Goal: Transaction & Acquisition: Book appointment/travel/reservation

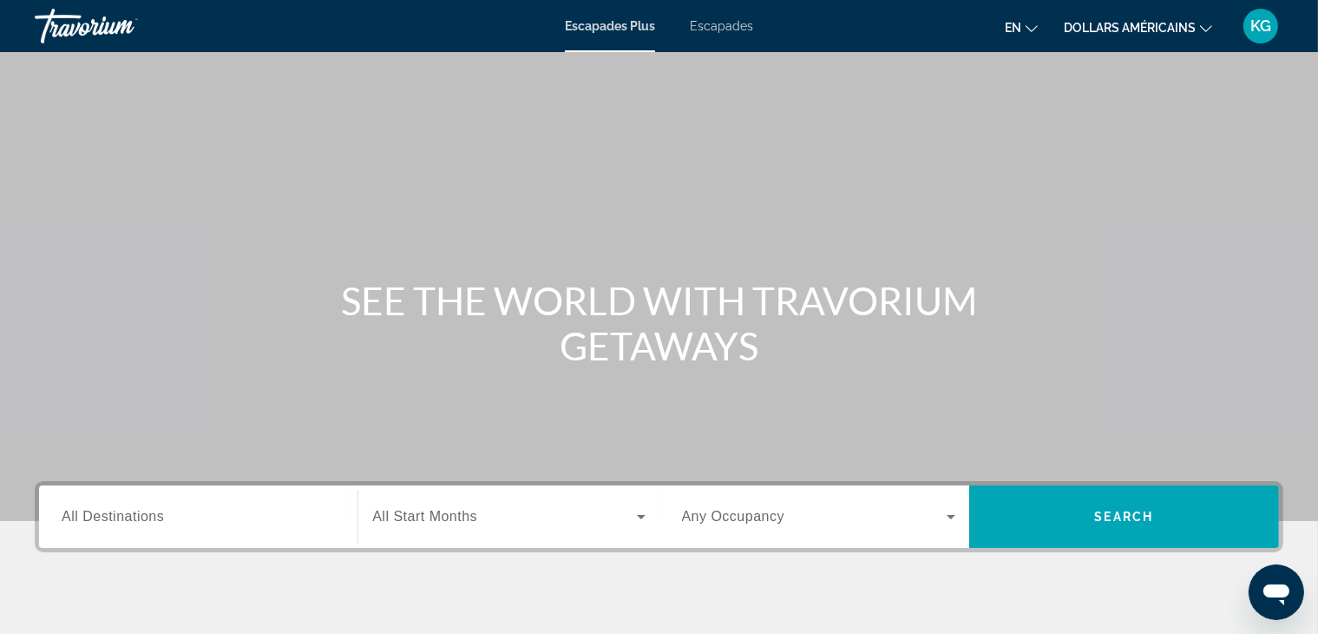
click at [1034, 23] on icon "Changer de langue" at bounding box center [1032, 29] width 12 height 12
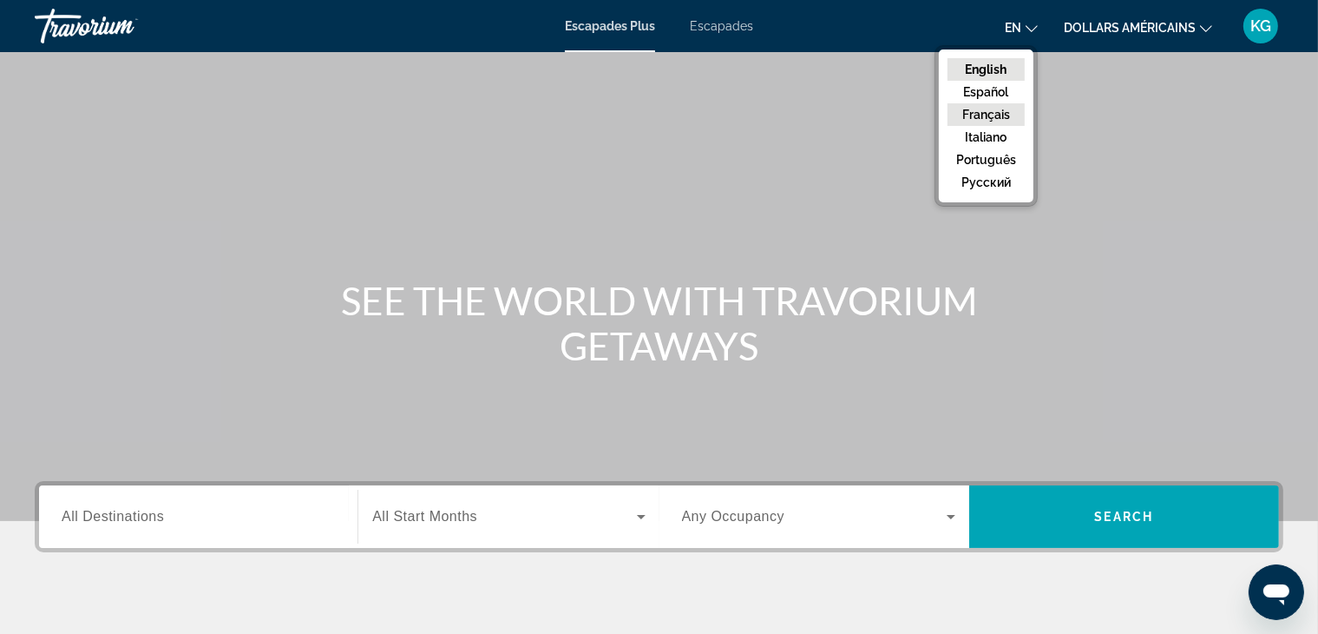
click at [983, 113] on button "Français" at bounding box center [986, 114] width 77 height 23
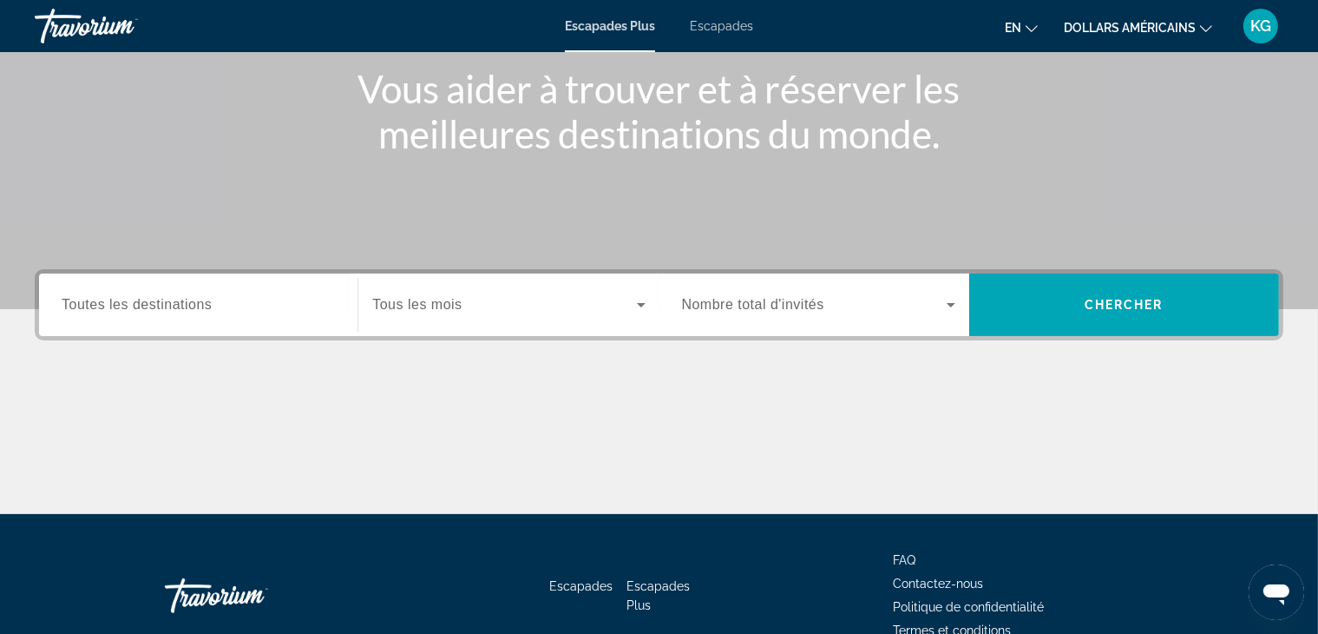
scroll to position [213, 0]
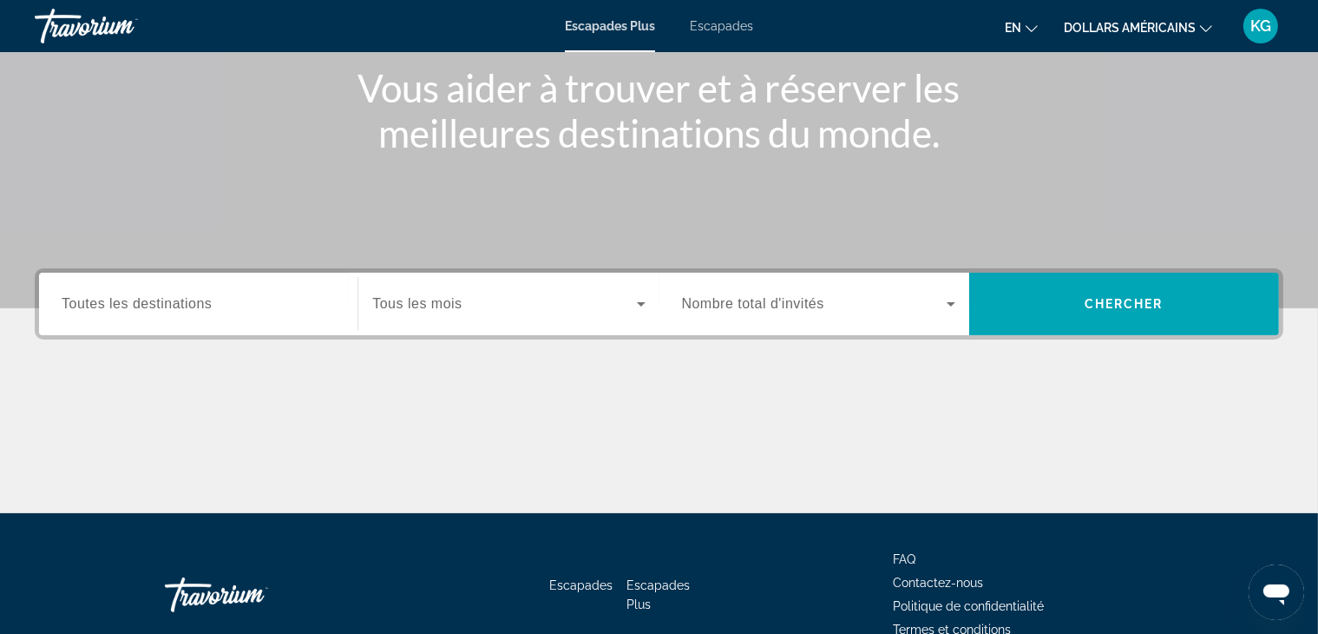
click at [165, 299] on span "Toutes les destinations" at bounding box center [137, 303] width 150 height 15
click at [165, 299] on input "Destination Toutes les destinations" at bounding box center [198, 304] width 273 height 21
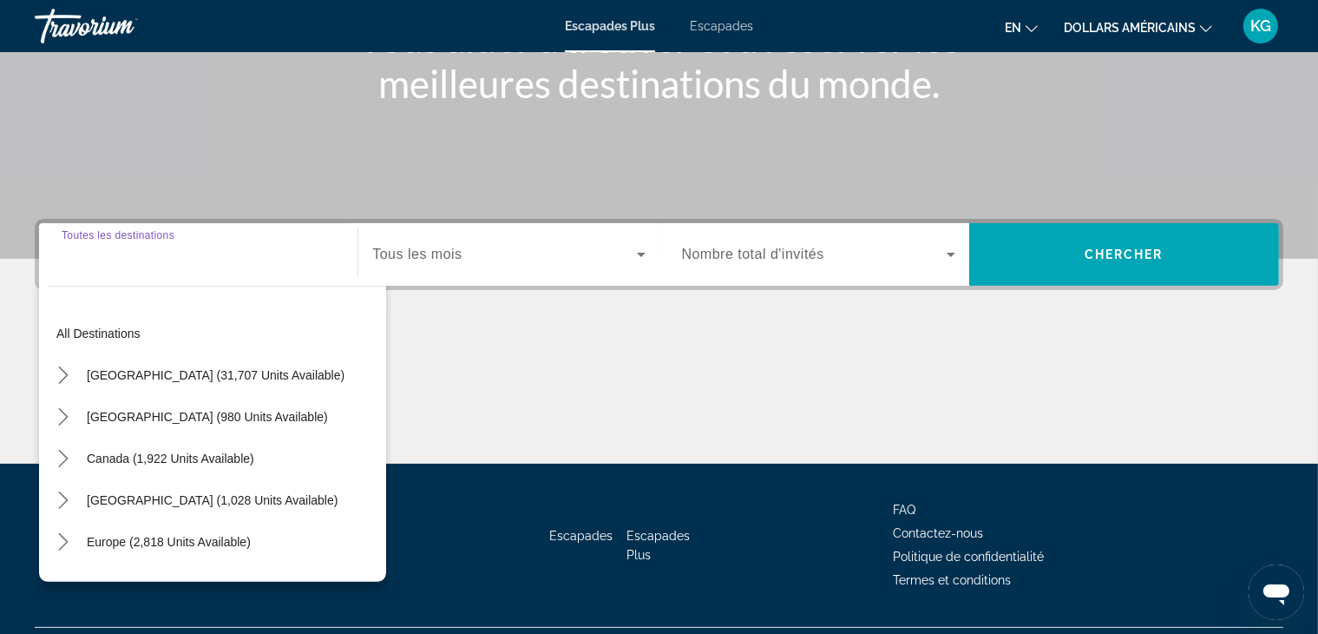
scroll to position [305, 0]
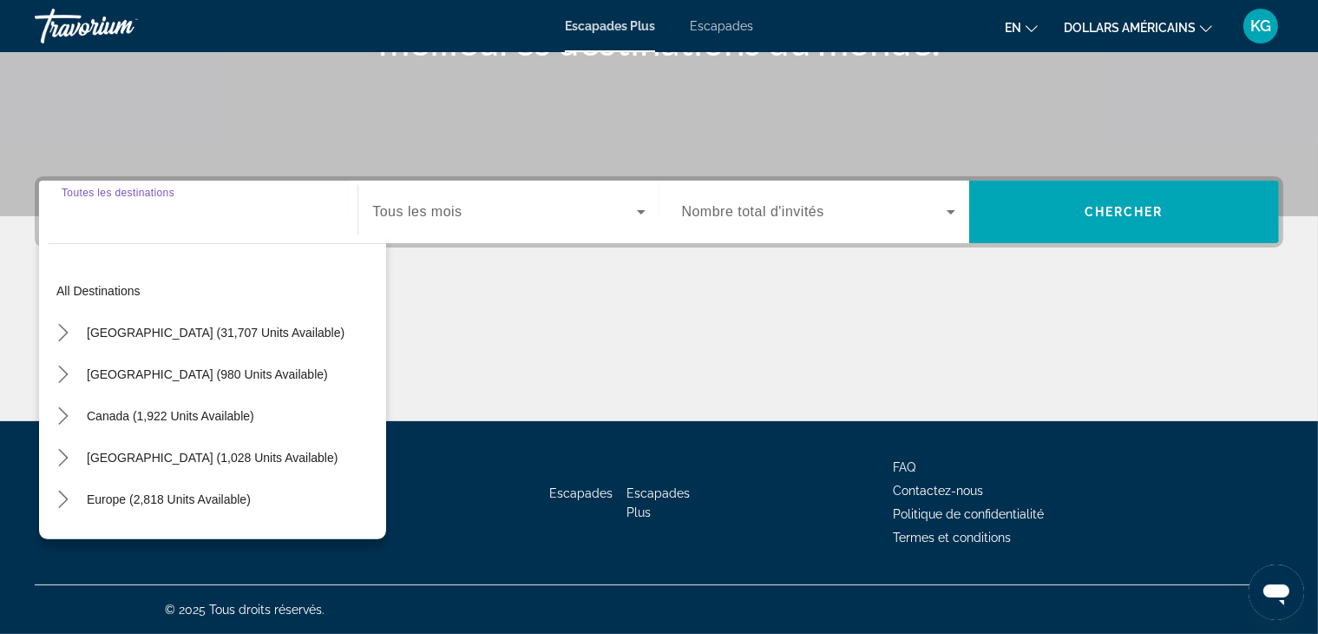
click at [99, 218] on input "Destination Toutes les destinations" at bounding box center [198, 212] width 273 height 21
click at [73, 209] on input "Destination Toutes les destinations" at bounding box center [198, 212] width 273 height 21
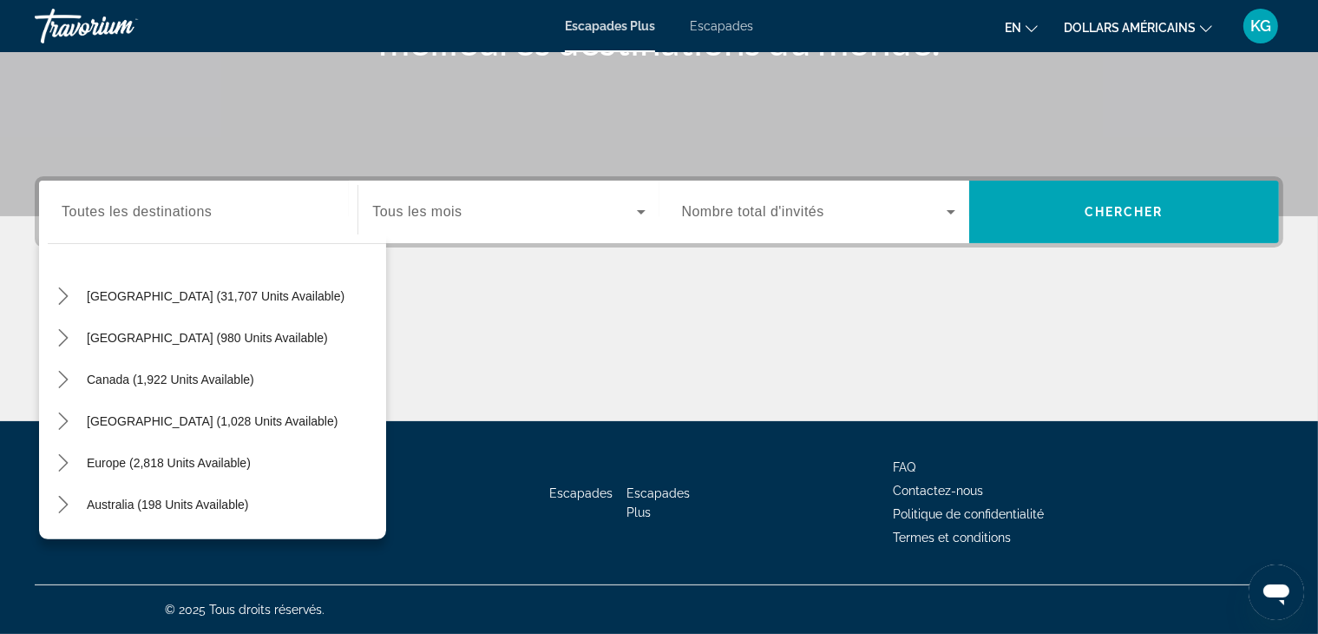
scroll to position [35, 0]
click at [139, 463] on span "Europe (2,818 units available)" at bounding box center [169, 464] width 164 height 14
type input "**********"
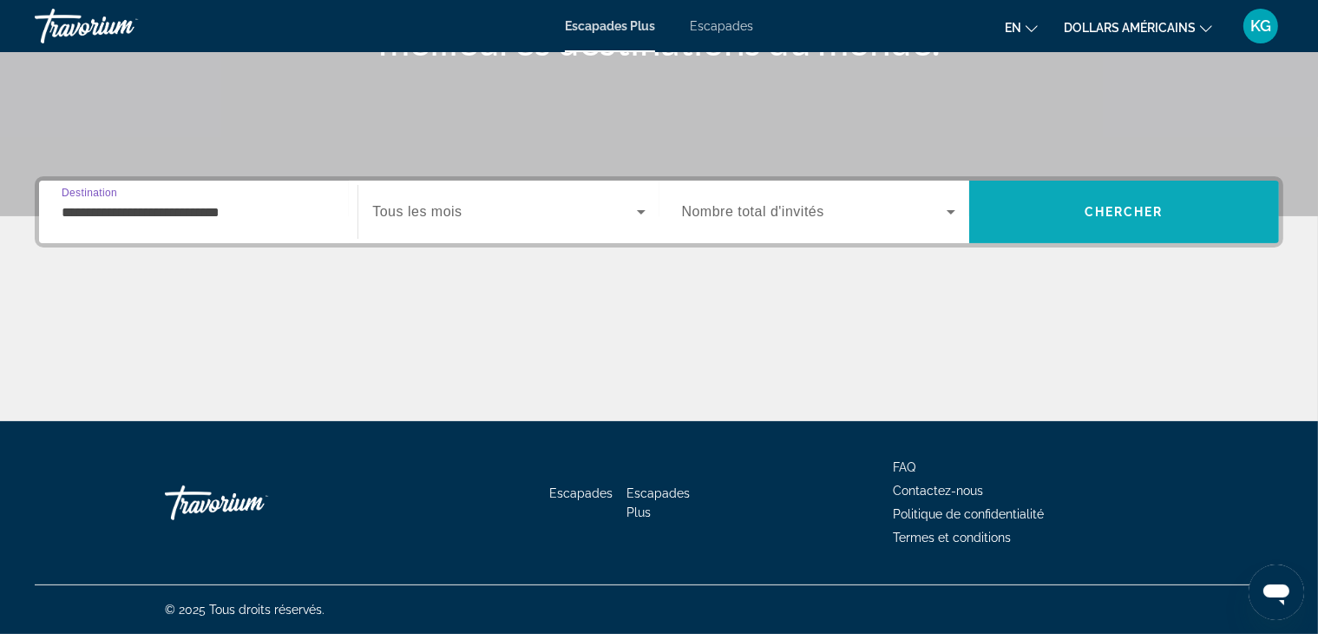
click at [1120, 216] on span "Chercher" at bounding box center [1124, 212] width 79 height 14
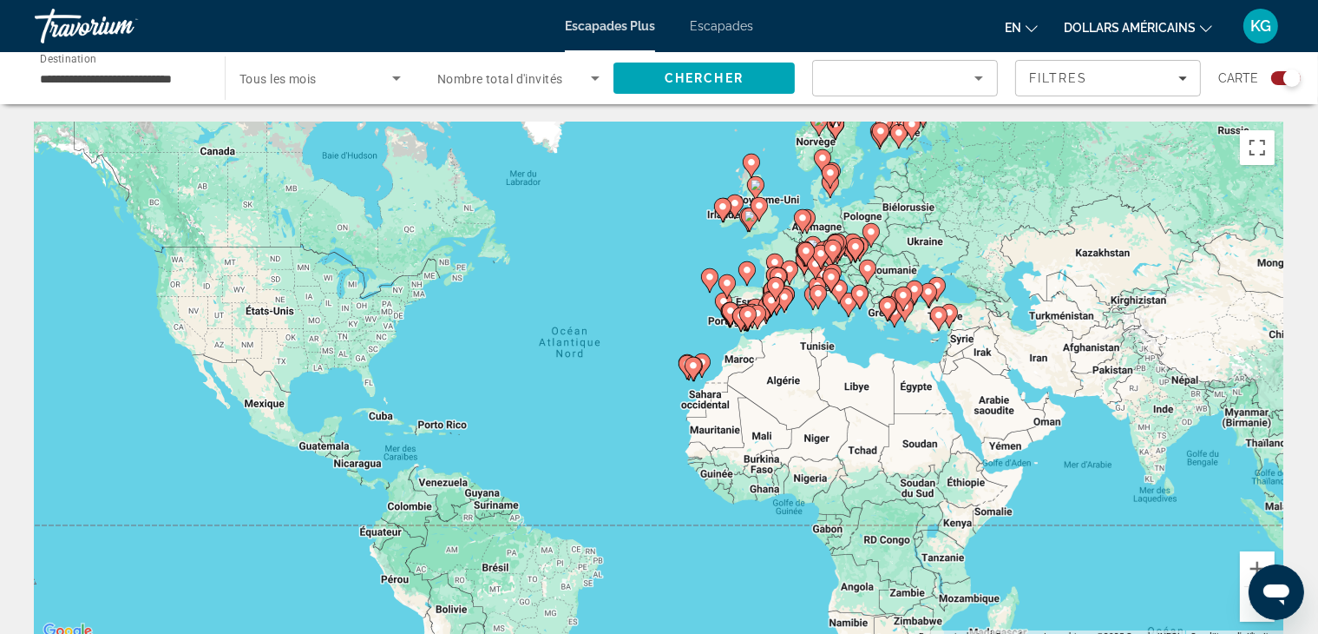
drag, startPoint x: 1238, startPoint y: 509, endPoint x: 1197, endPoint y: 495, distance: 43.4
click at [1197, 495] on div "Pour activer le glissement avec le clavier, appuyez sur Alt+Entrée. Une fois ce…" at bounding box center [659, 382] width 1249 height 521
click at [1250, 561] on button "Zoom avant" at bounding box center [1257, 568] width 35 height 35
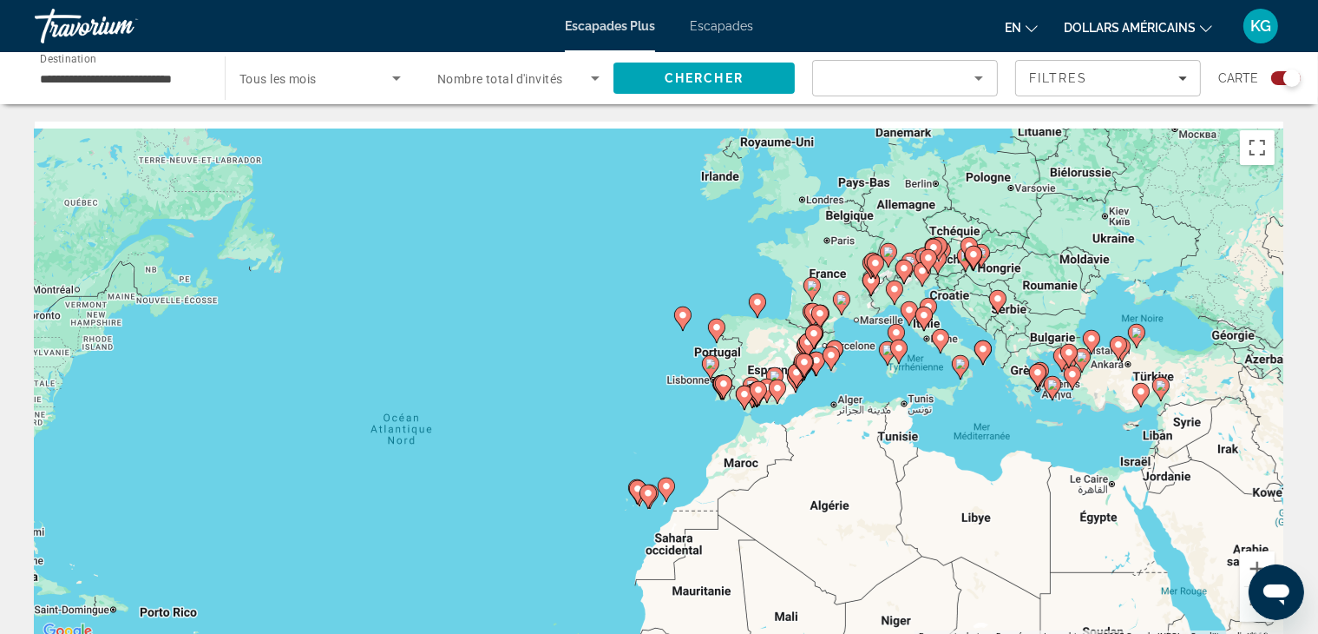
drag, startPoint x: 956, startPoint y: 210, endPoint x: 875, endPoint y: 328, distance: 143.5
click at [875, 328] on div "Pour activer le glissement avec le clavier, appuyez sur Alt+Entrée. Une fois ce…" at bounding box center [659, 382] width 1249 height 521
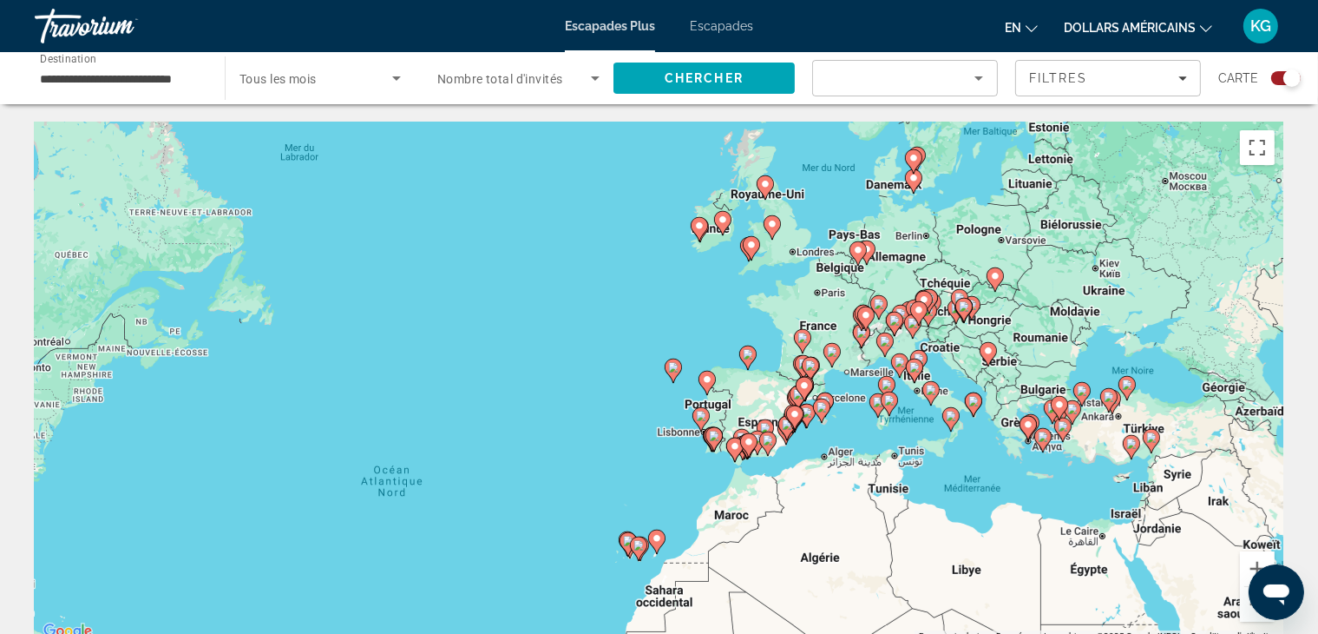
drag, startPoint x: 924, startPoint y: 184, endPoint x: 924, endPoint y: 233, distance: 49.5
click at [924, 233] on div "Pour activer le glissement avec le clavier, appuyez sur Alt+Entrée. Une fois ce…" at bounding box center [659, 382] width 1249 height 521
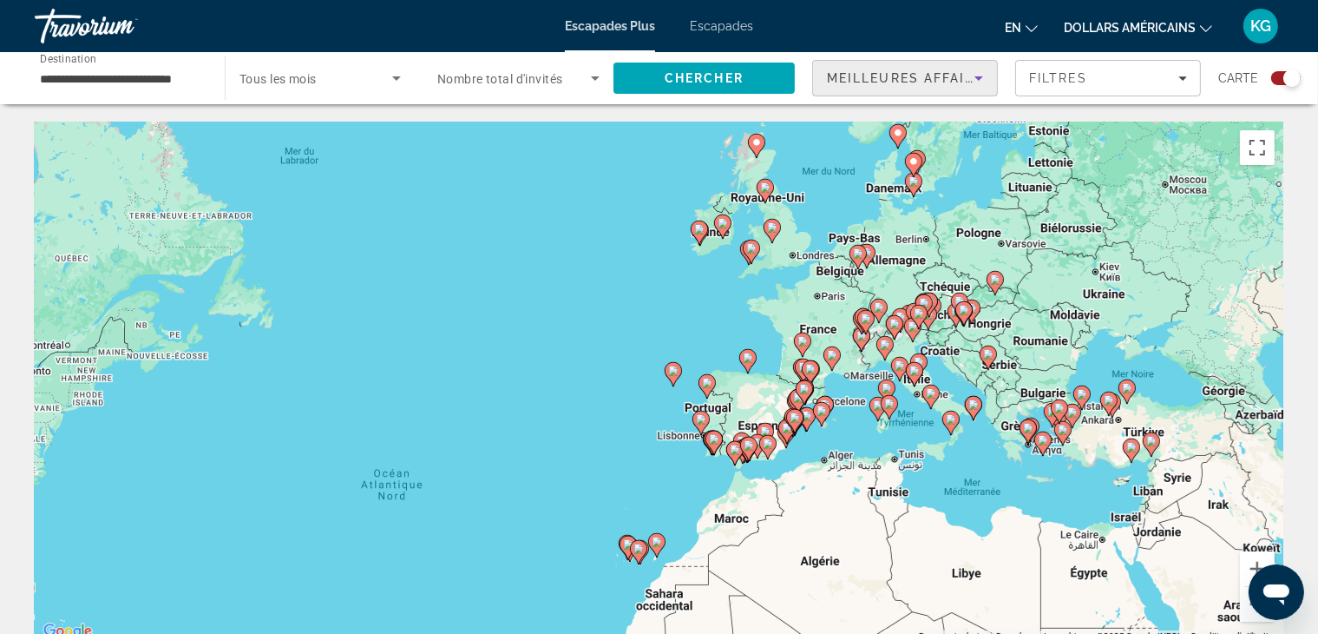
click at [856, 72] on div "Meilleures affaires" at bounding box center [901, 78] width 148 height 21
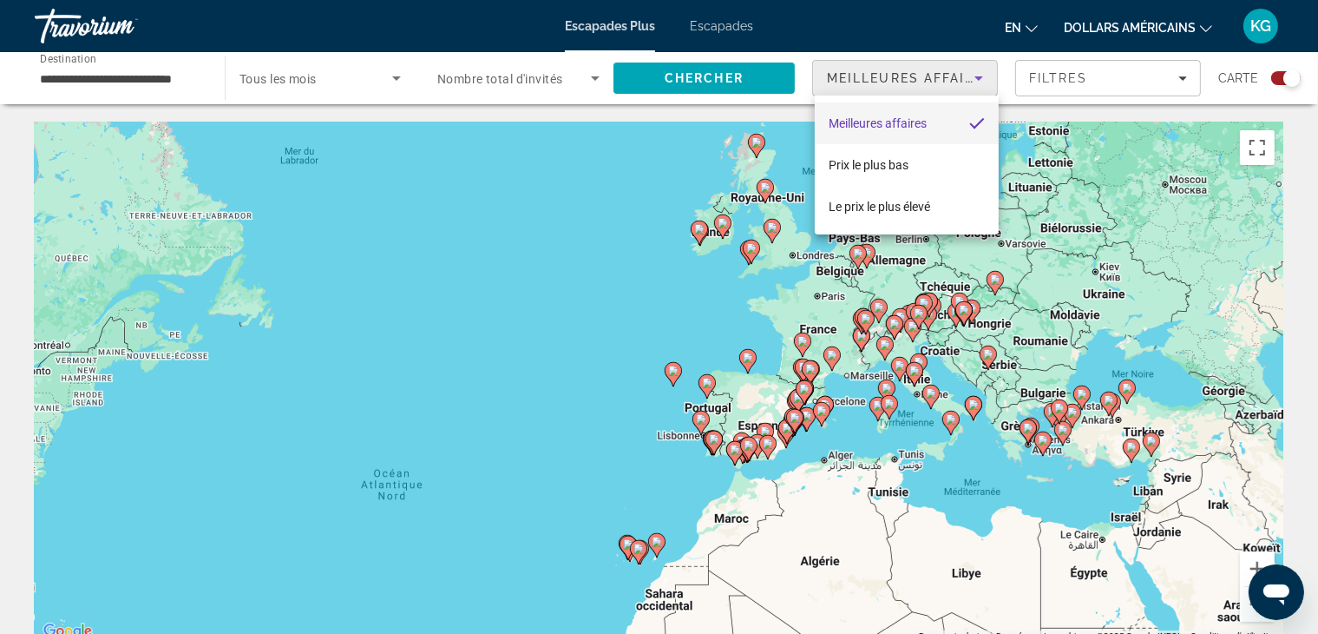
click at [1252, 567] on div at bounding box center [659, 317] width 1318 height 634
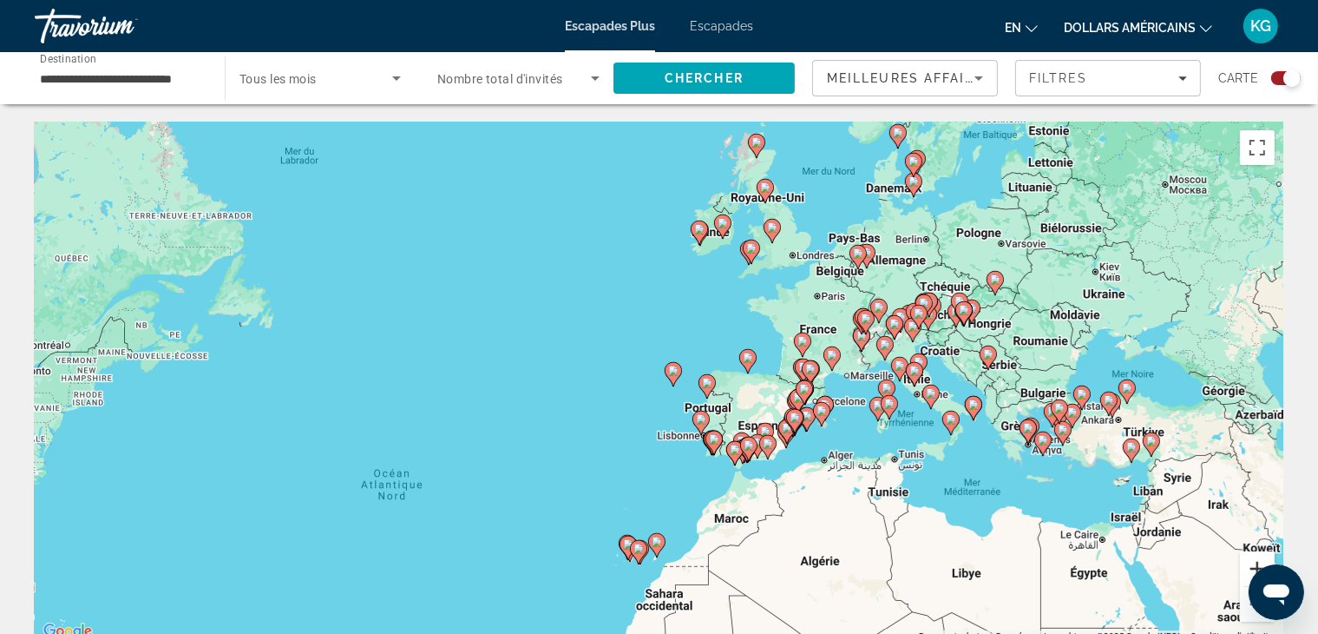
click at [1252, 563] on button "Zoom avant" at bounding box center [1257, 568] width 35 height 35
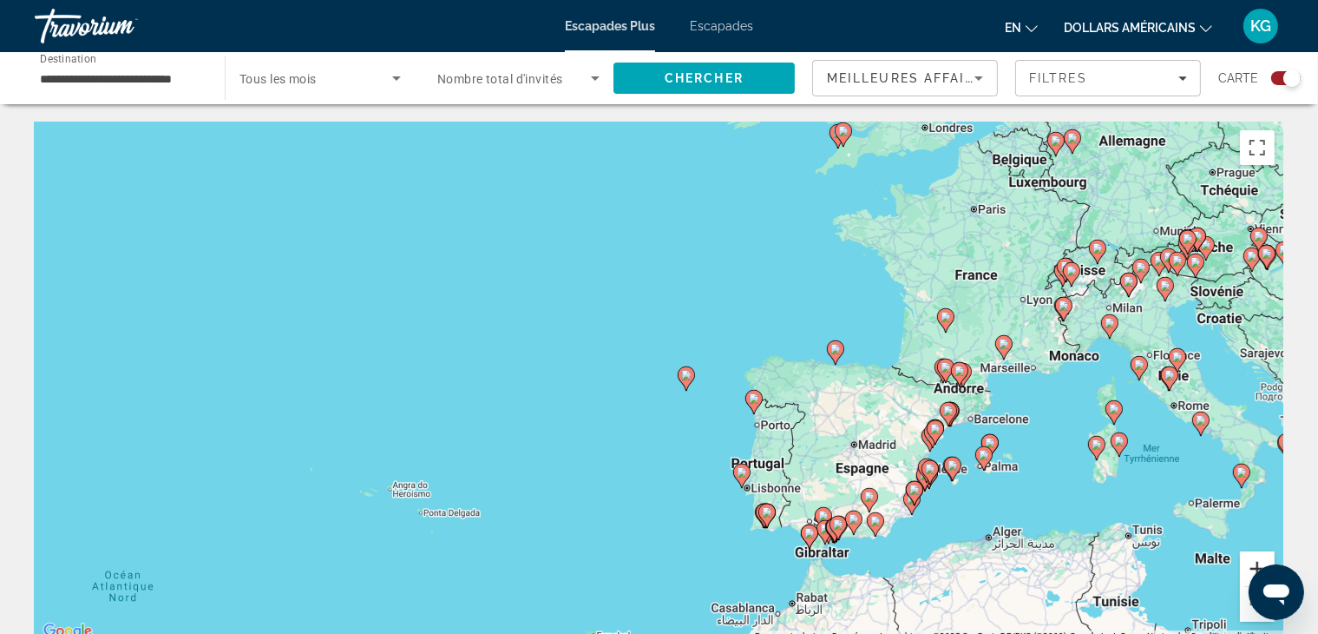
click at [1248, 563] on button "Zoom avant" at bounding box center [1257, 568] width 35 height 35
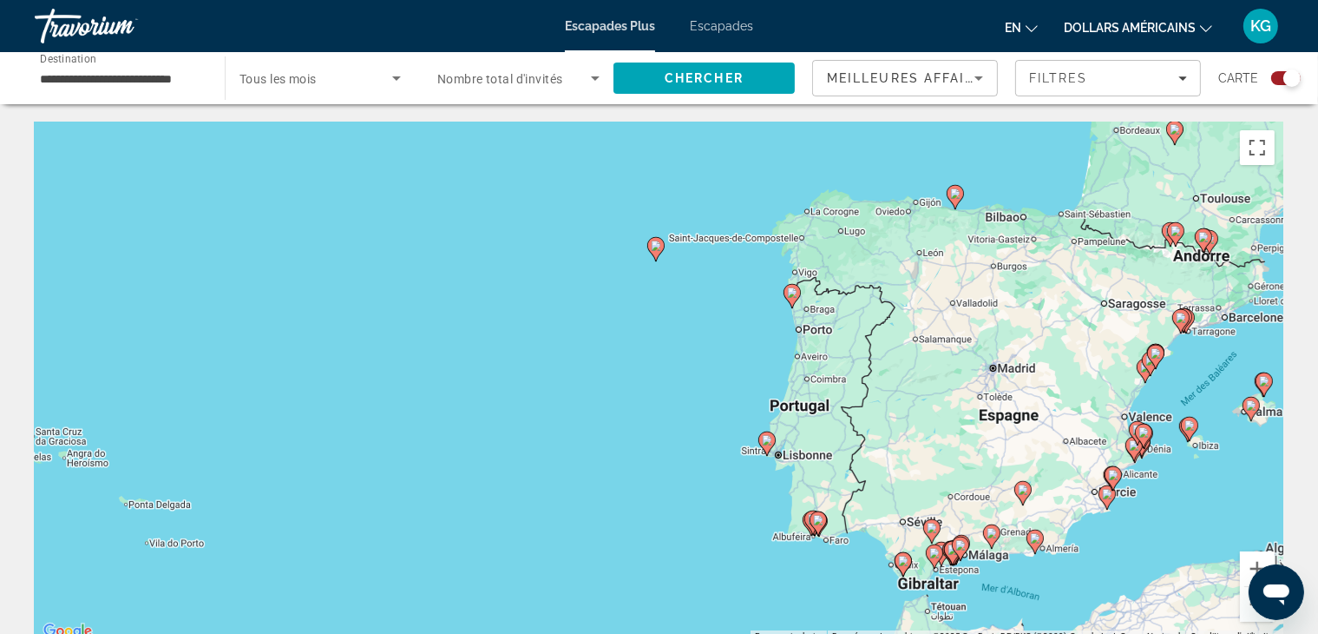
drag, startPoint x: 919, startPoint y: 495, endPoint x: 861, endPoint y: 341, distance: 164.3
click at [861, 341] on div "Pour activer le glissement avec le clavier, appuyez sur Alt+Entrée. Une fois ce…" at bounding box center [659, 382] width 1249 height 521
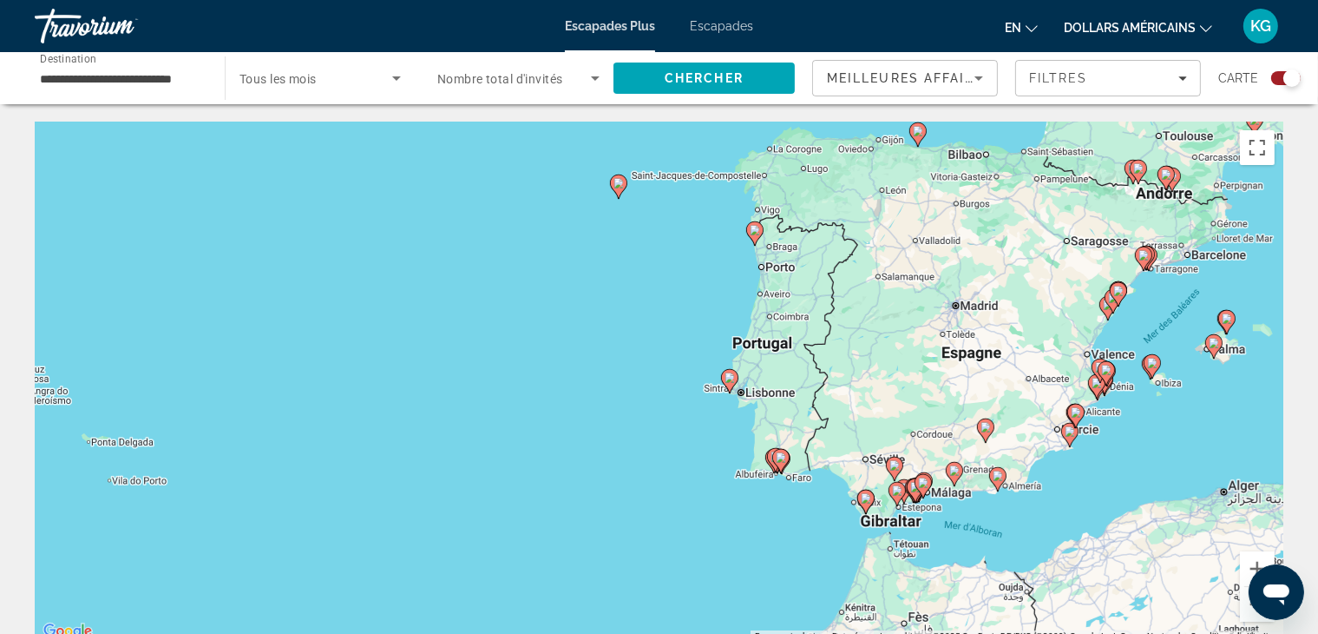
drag, startPoint x: 836, startPoint y: 518, endPoint x: 785, endPoint y: 434, distance: 98.5
click at [785, 434] on div "Pour activer le glissement avec le clavier, appuyez sur Alt+Entrée. Une fois ce…" at bounding box center [659, 382] width 1249 height 521
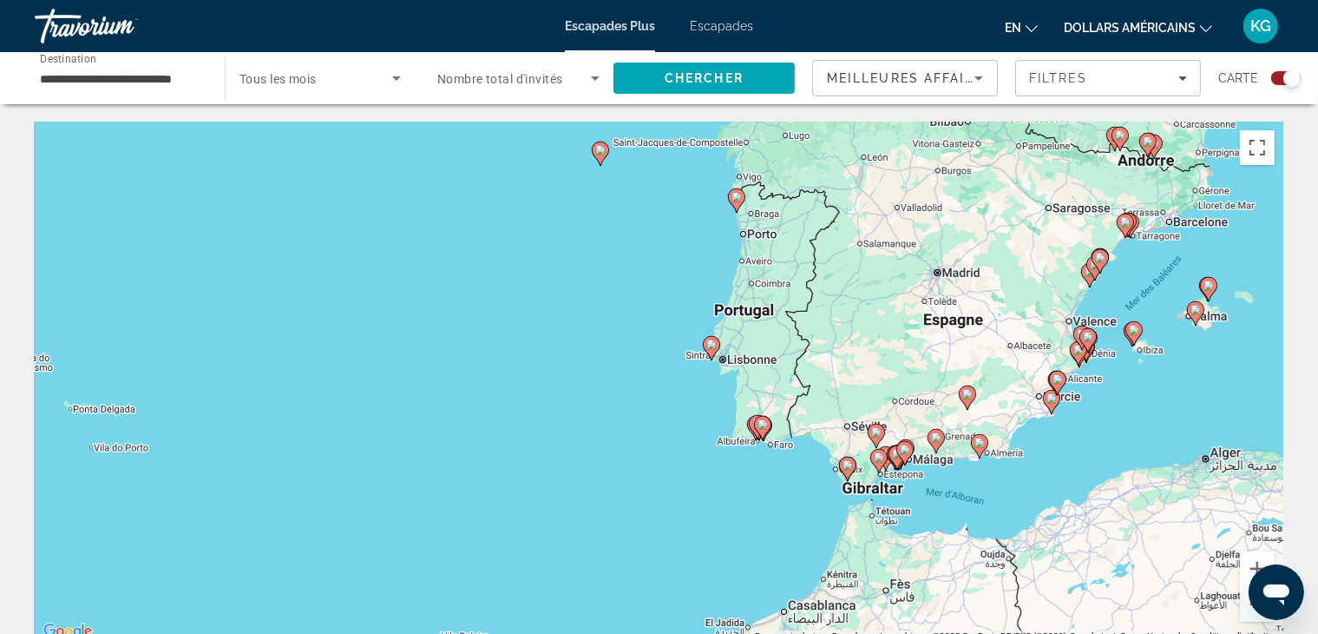
click at [737, 196] on image "Contenu principal" at bounding box center [737, 197] width 10 height 10
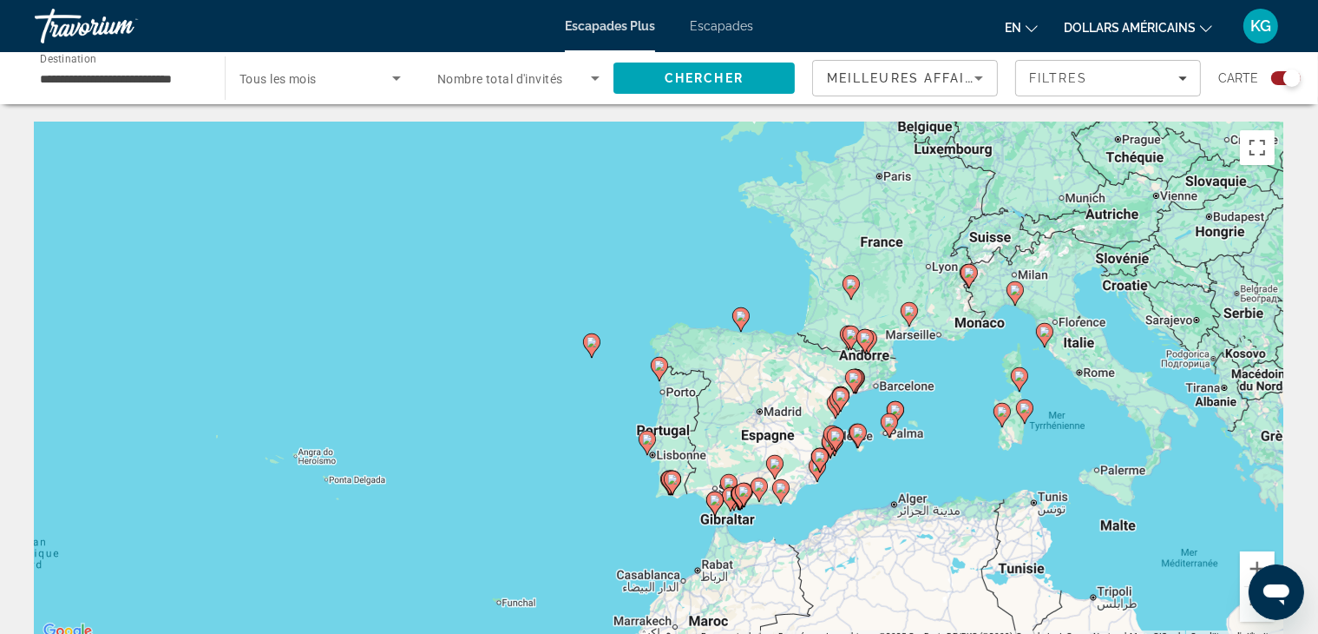
click at [656, 368] on image "Contenu principal" at bounding box center [659, 365] width 10 height 10
type input "**********"
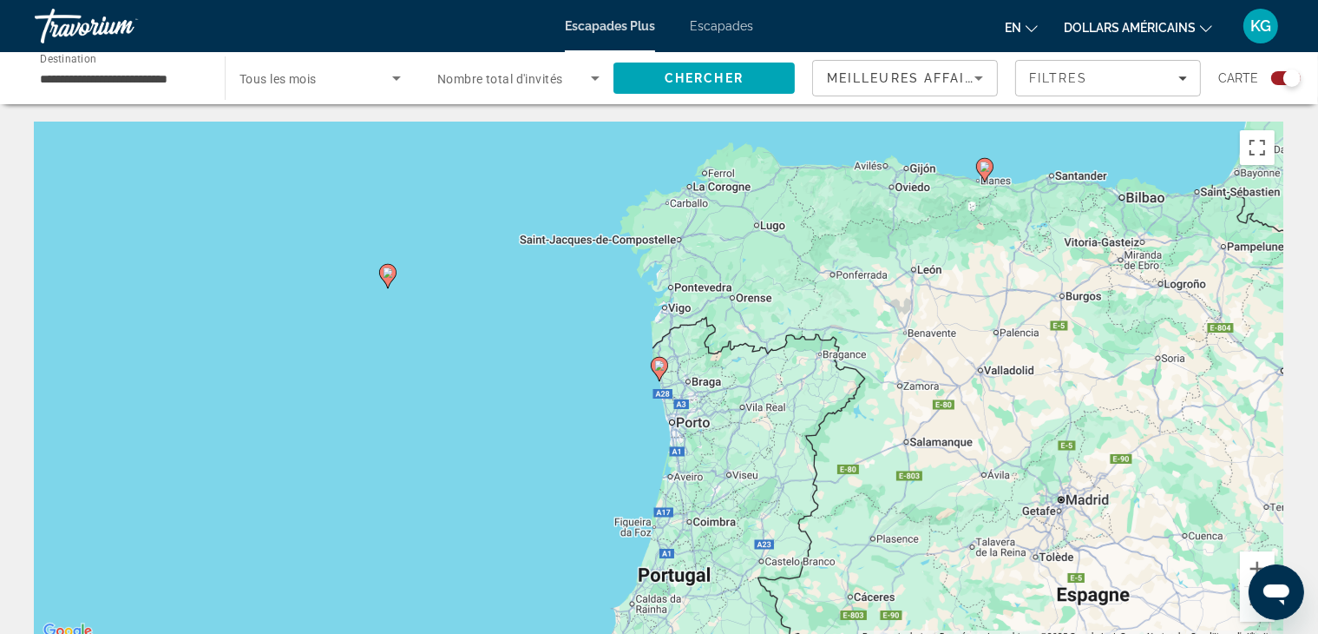
click at [656, 368] on image "Contenu principal" at bounding box center [659, 365] width 10 height 10
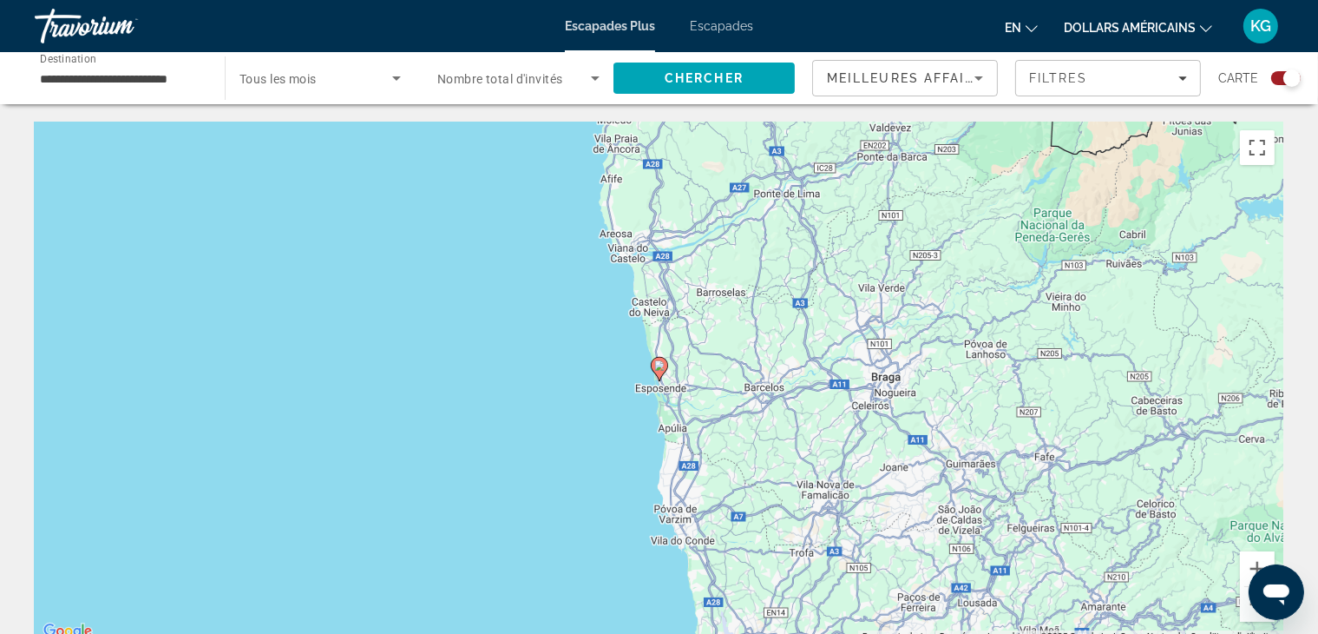
click at [656, 368] on image "Contenu principal" at bounding box center [659, 365] width 10 height 10
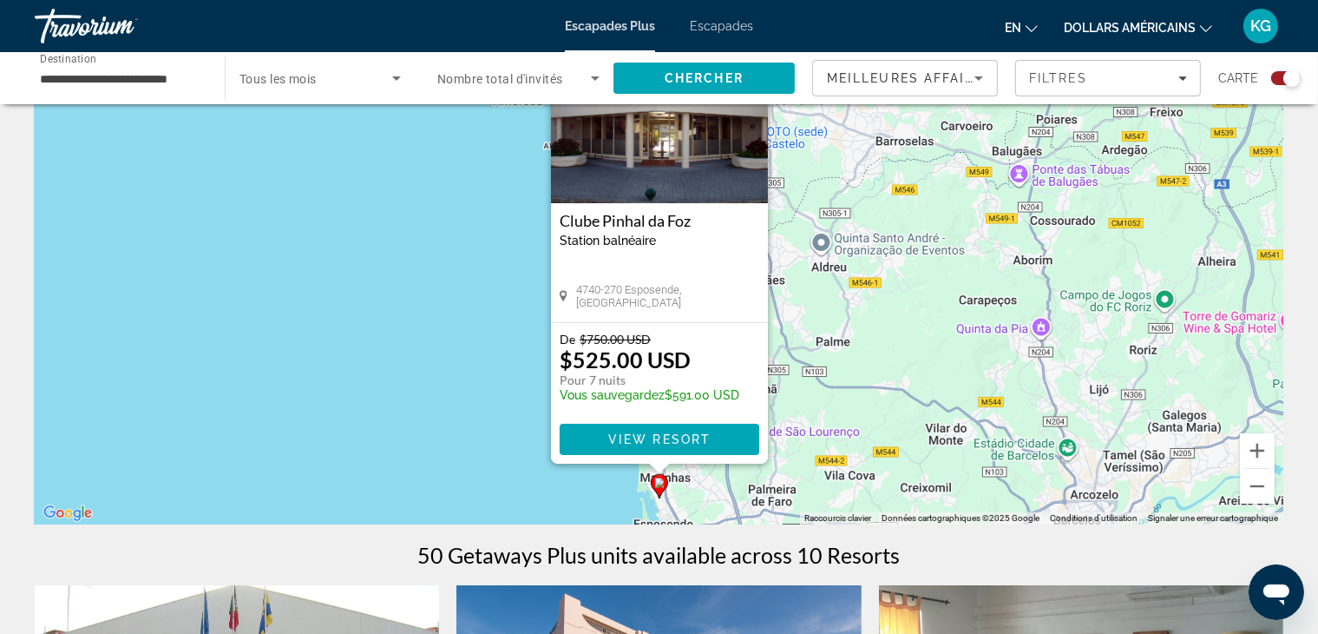
scroll to position [145, 0]
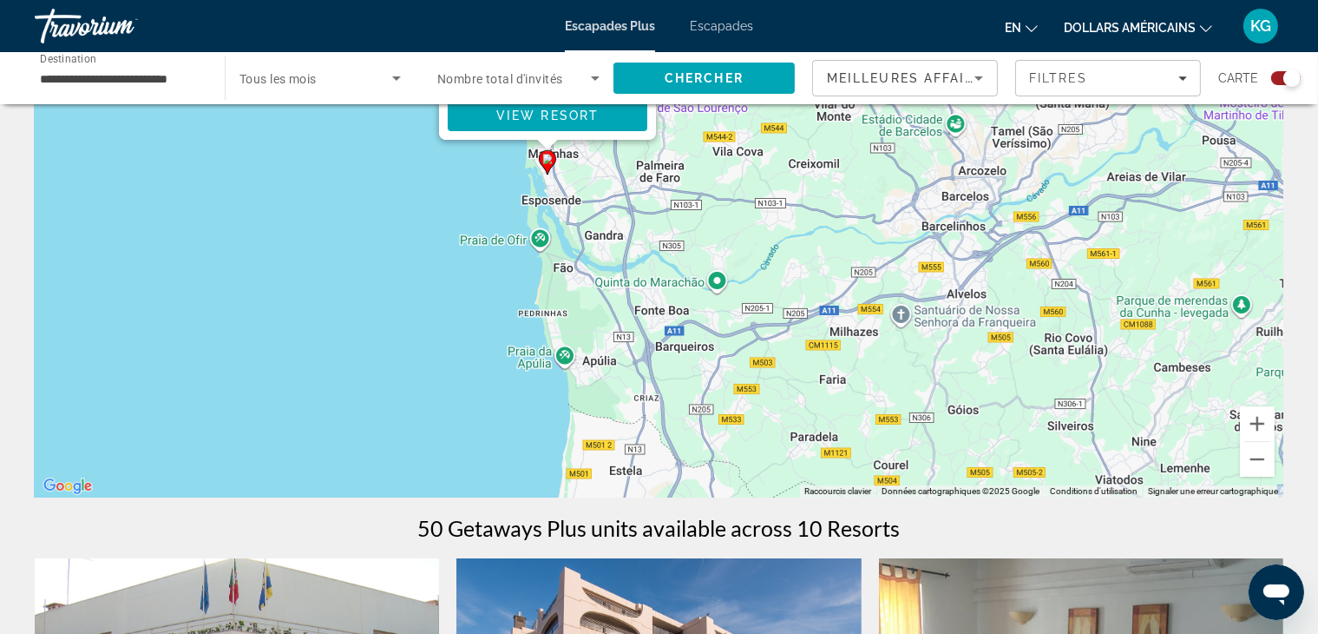
drag, startPoint x: 1167, startPoint y: 353, endPoint x: 1054, endPoint y: 50, distance: 323.5
click at [1054, 50] on div "**********" at bounding box center [659, 172] width 1318 height 634
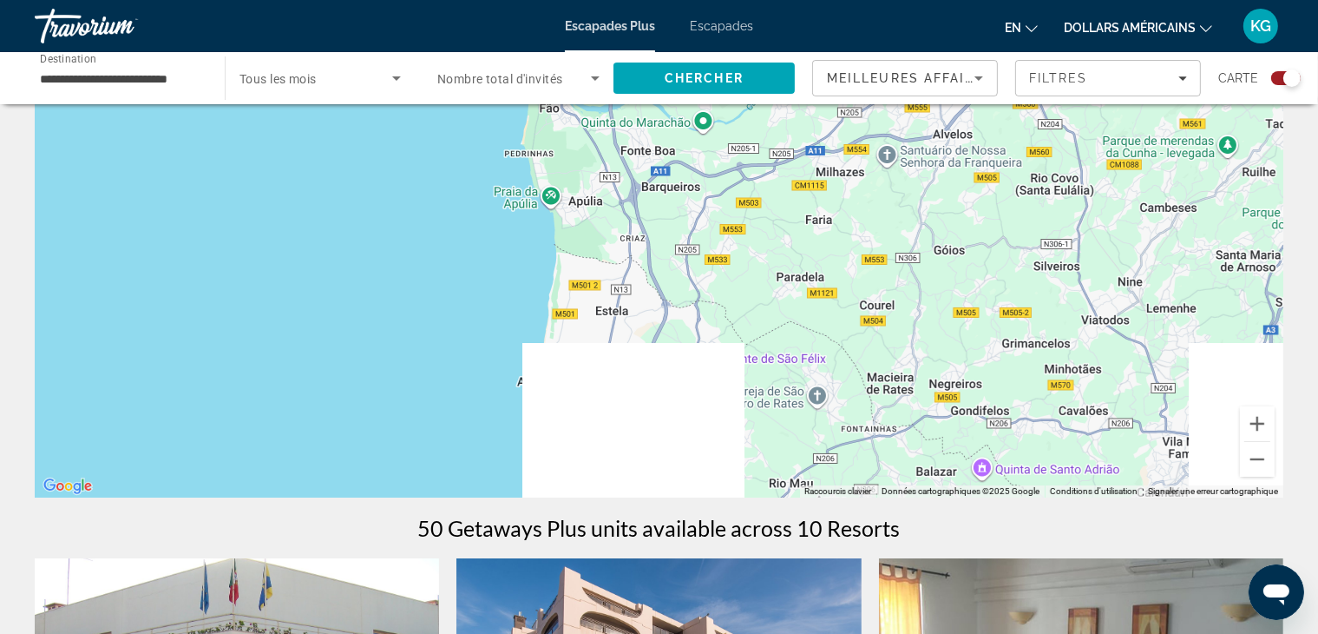
drag, startPoint x: 977, startPoint y: 398, endPoint x: 965, endPoint y: 227, distance: 172.3
click at [965, 227] on div "Pour activer le glissement avec le clavier, appuyez sur Alt+Entrée. Une fois ce…" at bounding box center [659, 237] width 1249 height 521
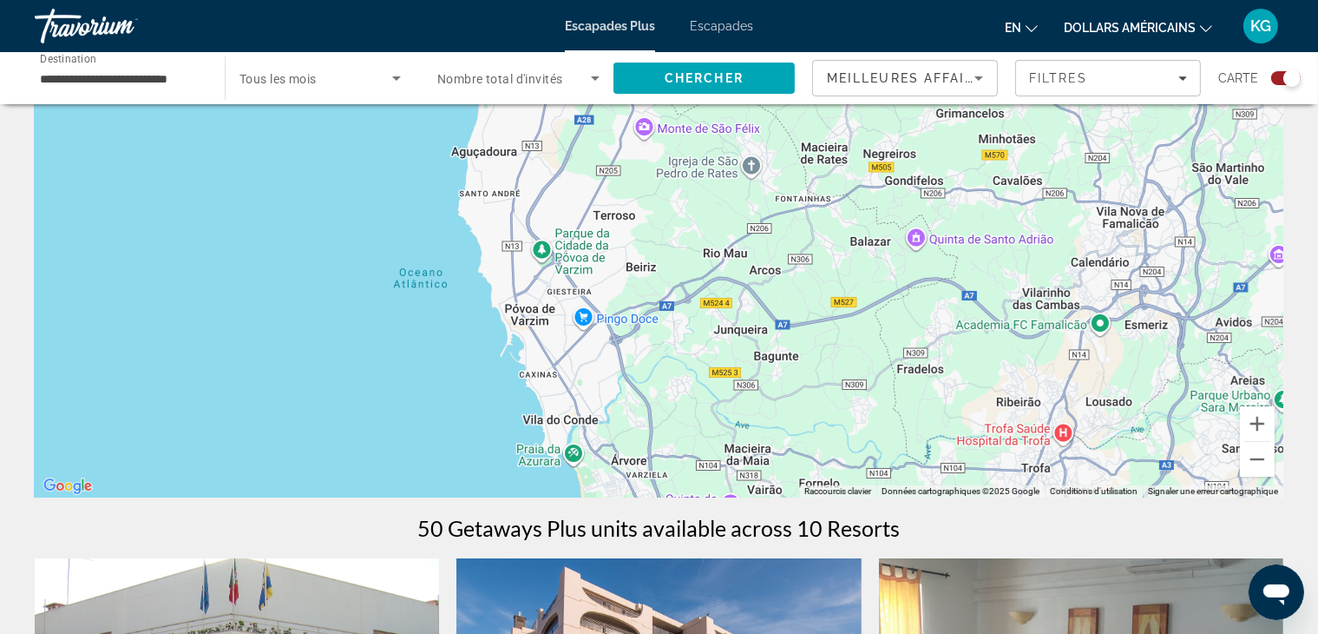
drag, startPoint x: 1036, startPoint y: 428, endPoint x: 963, endPoint y: 198, distance: 241.5
click at [963, 198] on div "Pour activer le glissement avec le clavier, appuyez sur Alt+Entrée. Une fois ce…" at bounding box center [659, 237] width 1249 height 521
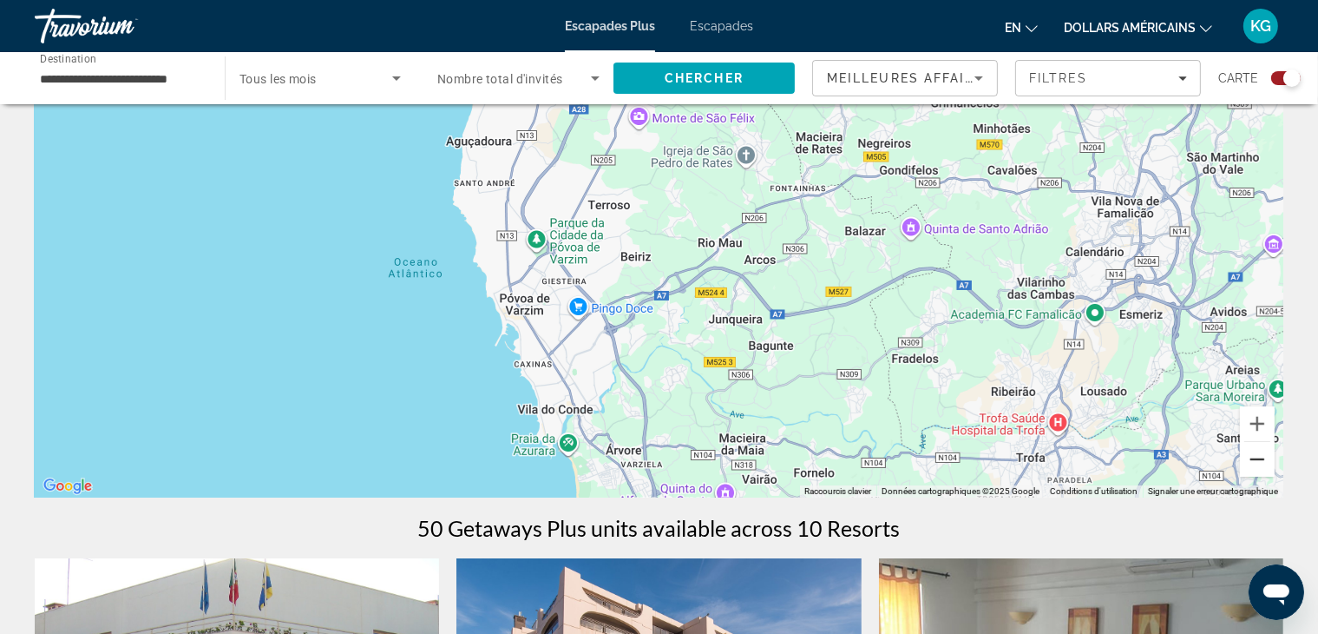
click at [1257, 462] on button "Zoom arrière" at bounding box center [1257, 459] width 35 height 35
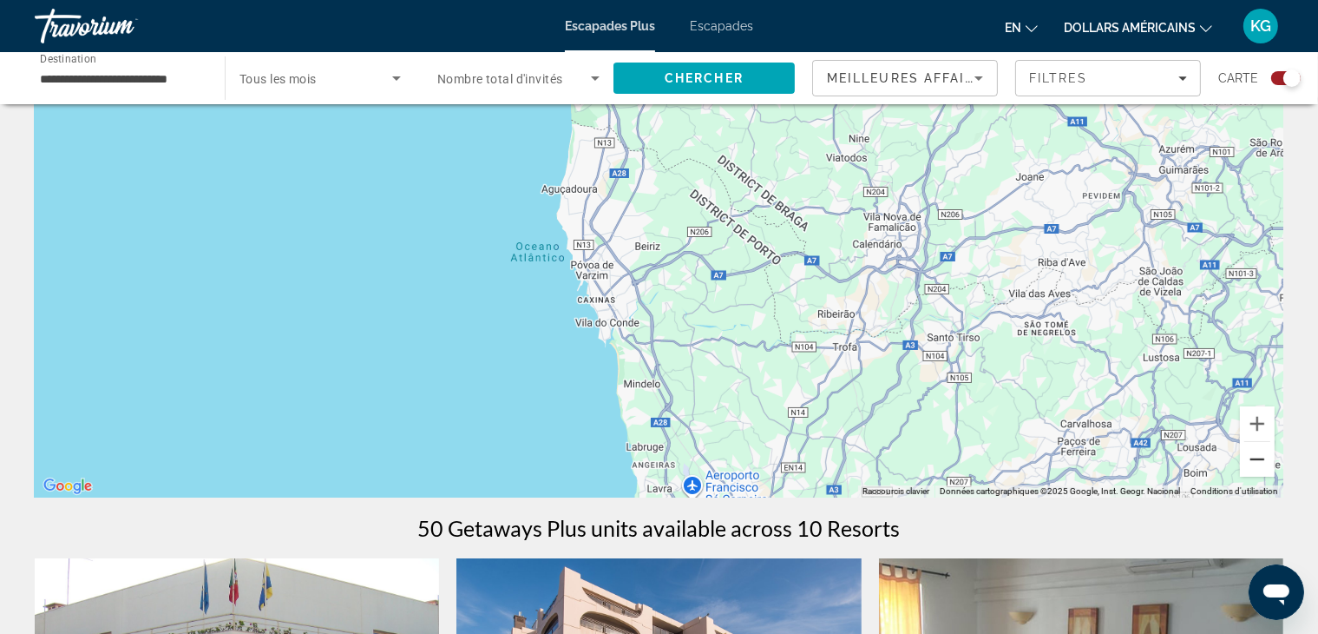
click at [1257, 462] on button "Zoom arrière" at bounding box center [1257, 459] width 35 height 35
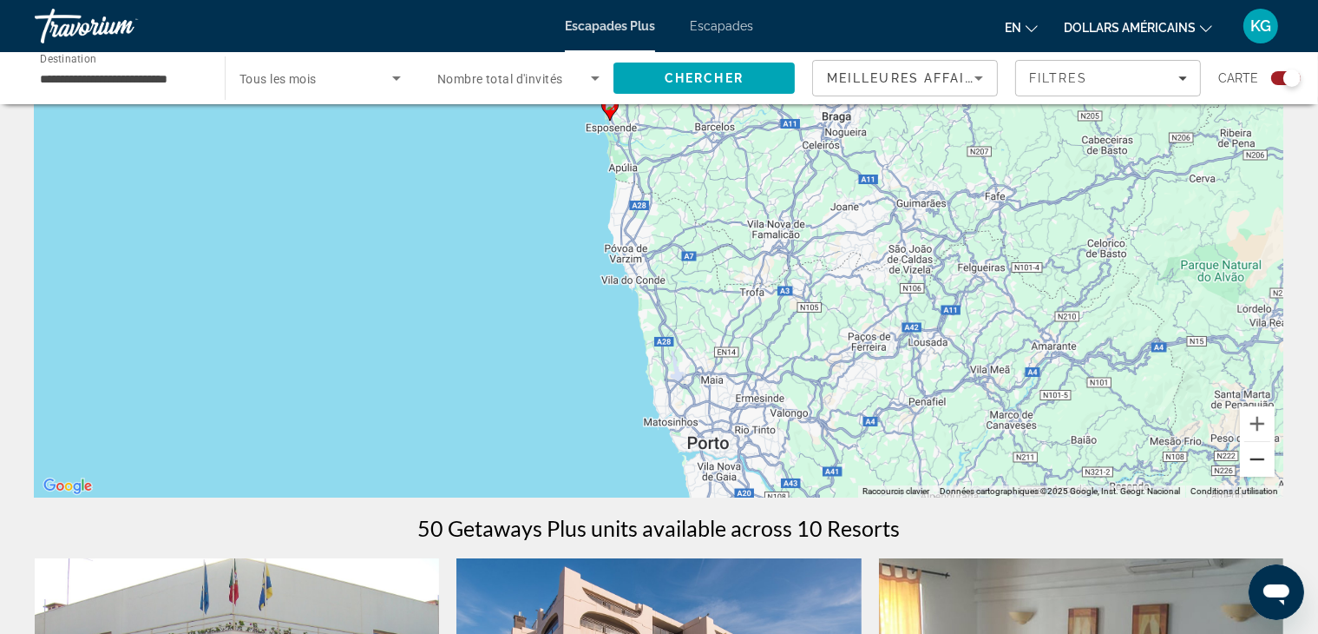
click at [1257, 462] on button "Zoom arrière" at bounding box center [1257, 459] width 35 height 35
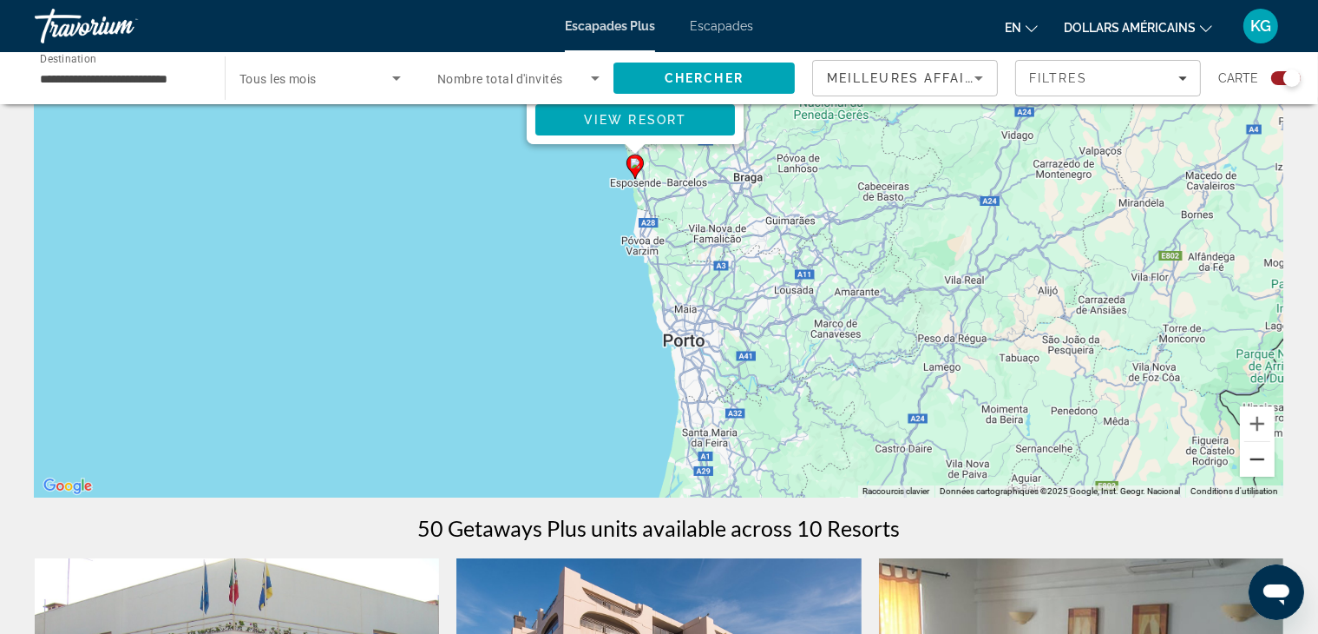
click at [1257, 462] on button "Zoom arrière" at bounding box center [1257, 459] width 35 height 35
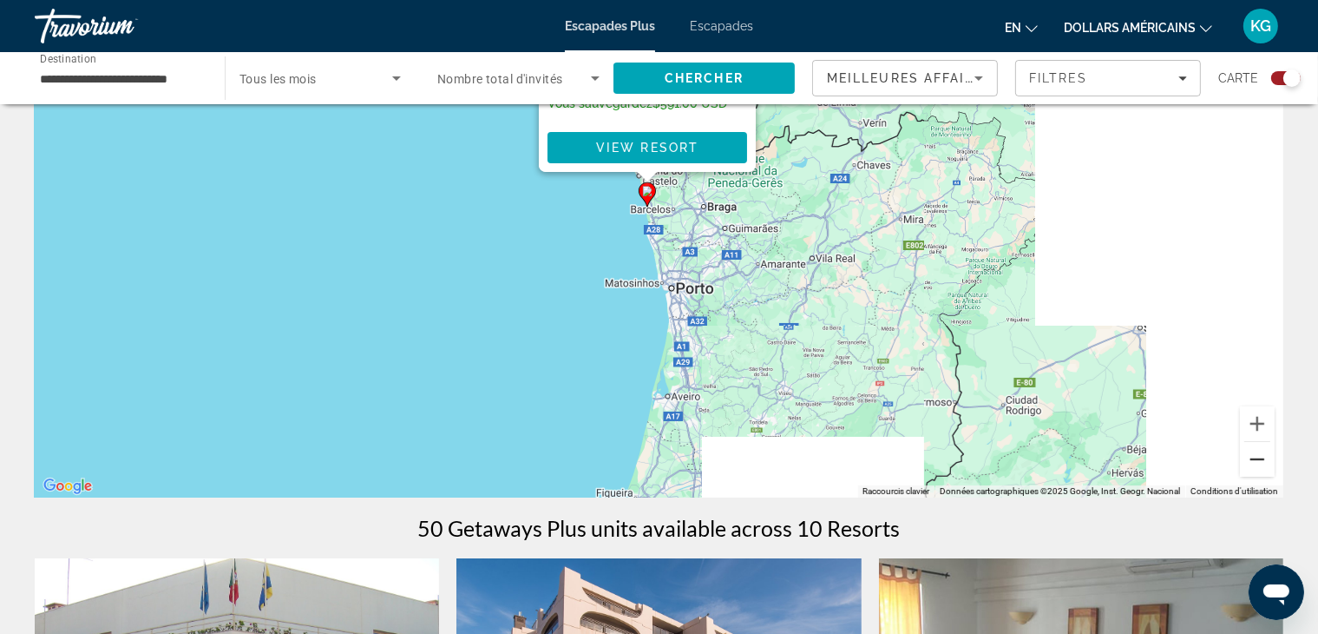
click at [1257, 462] on button "Zoom arrière" at bounding box center [1257, 459] width 35 height 35
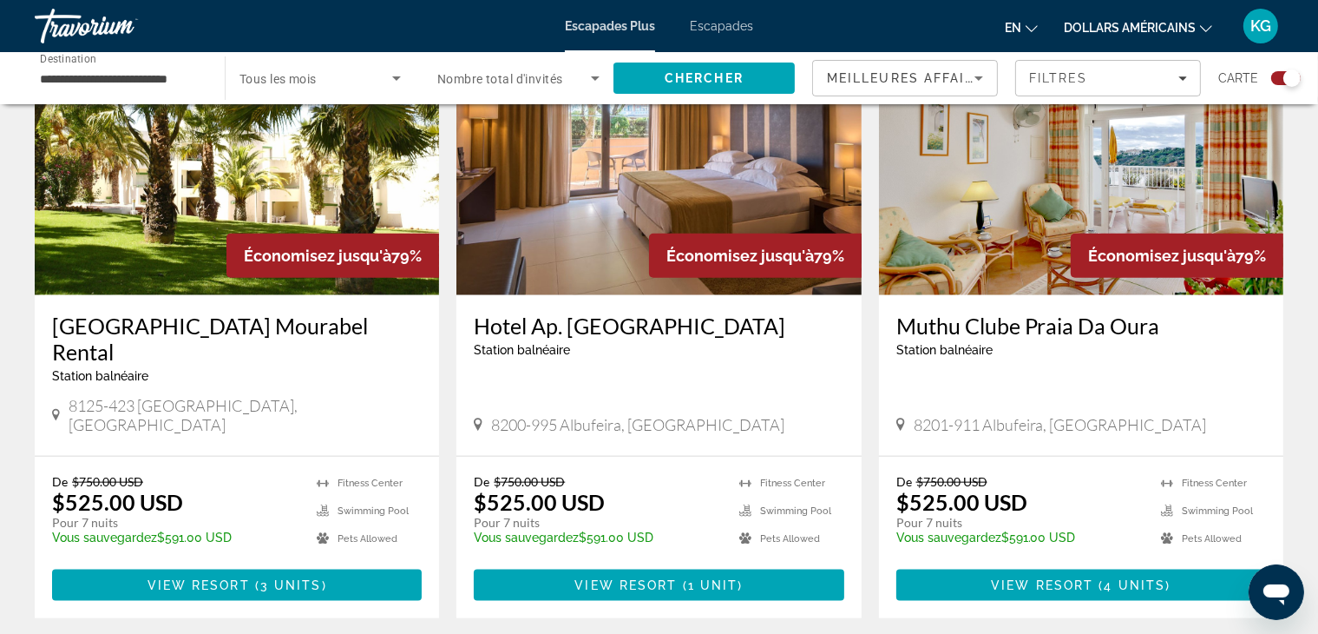
scroll to position [1938, 0]
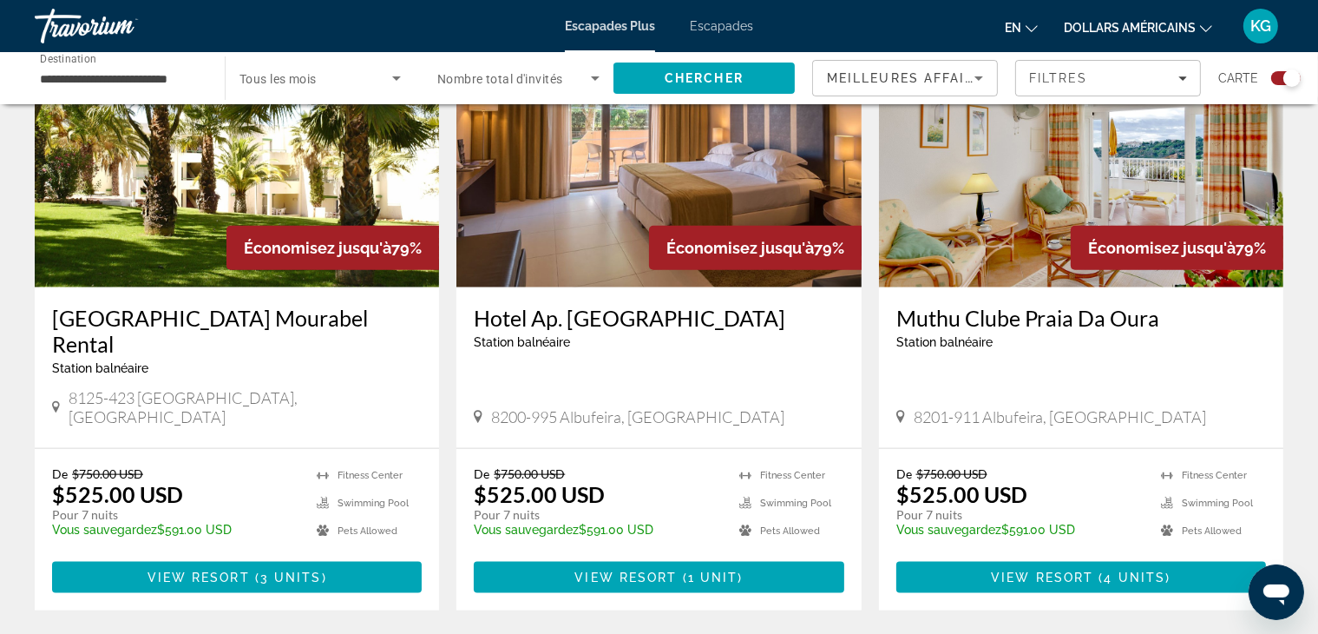
click at [1034, 23] on icon "Changer de langue" at bounding box center [1032, 29] width 12 height 12
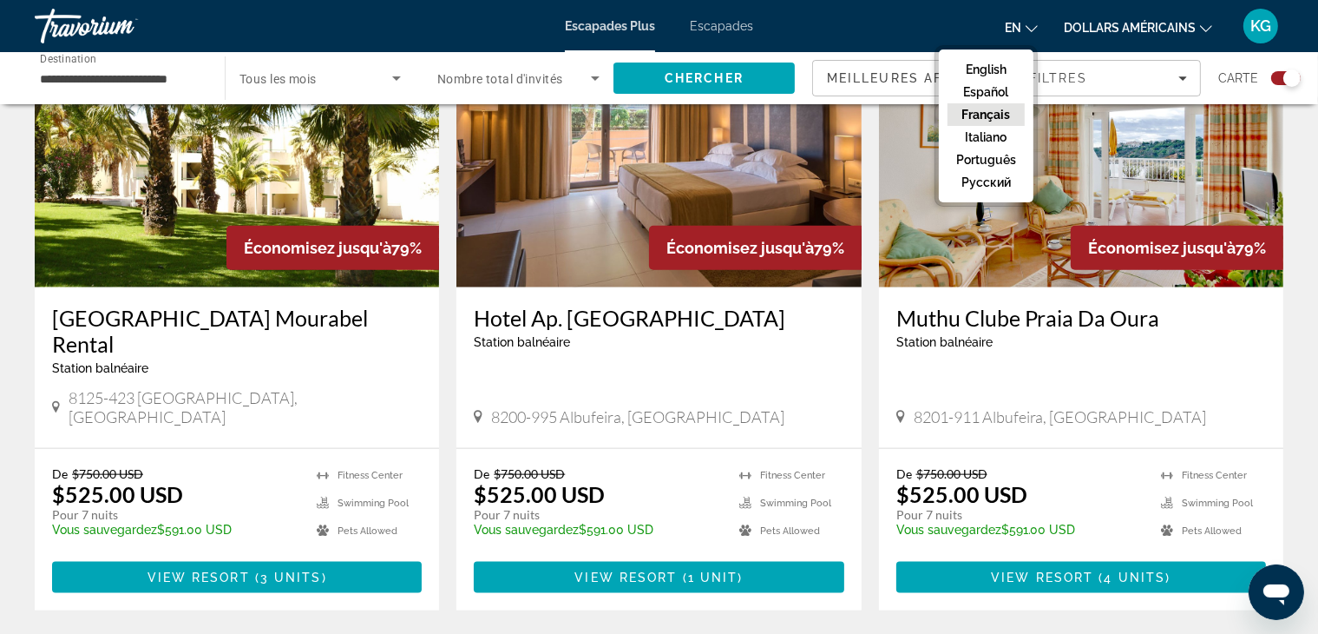
click at [983, 119] on button "Français" at bounding box center [986, 114] width 77 height 23
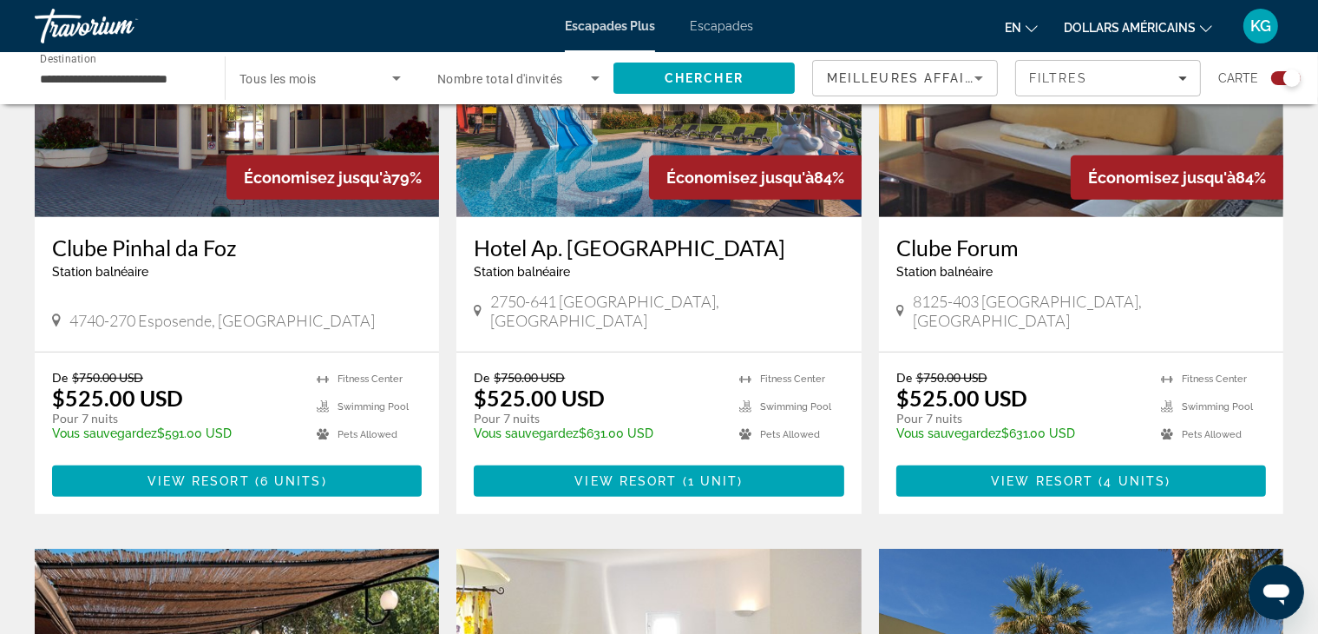
scroll to position [768, 0]
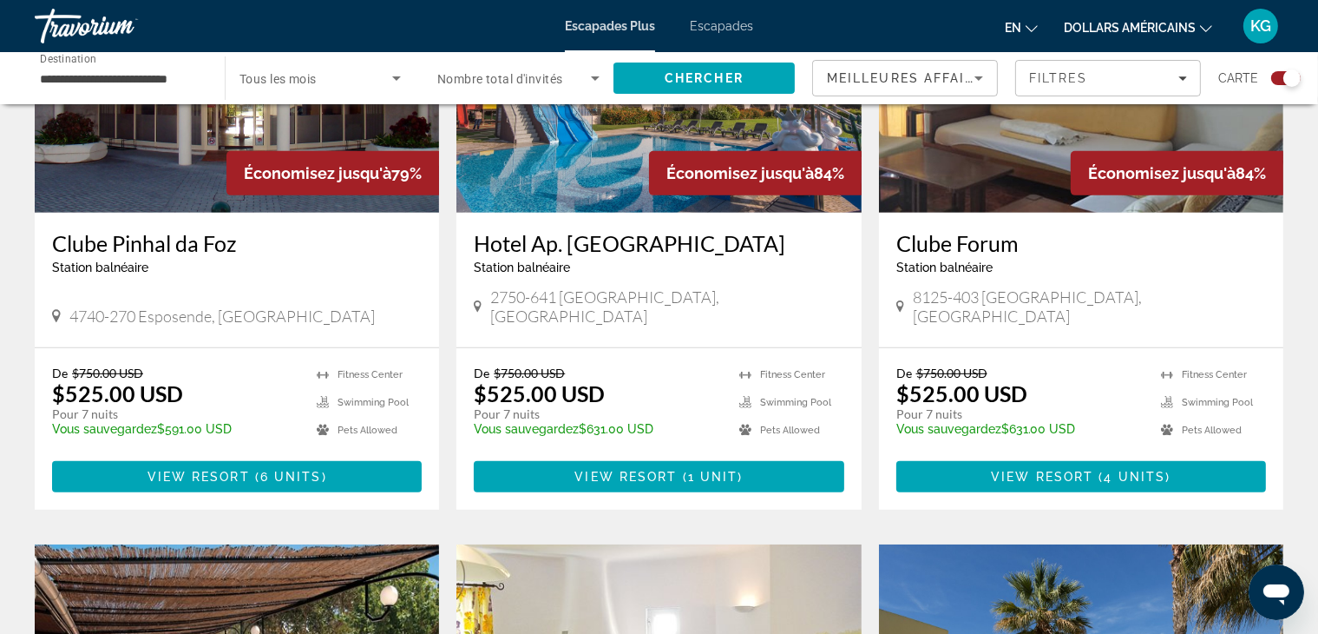
click at [175, 163] on img "Contenu principal" at bounding box center [237, 74] width 404 height 278
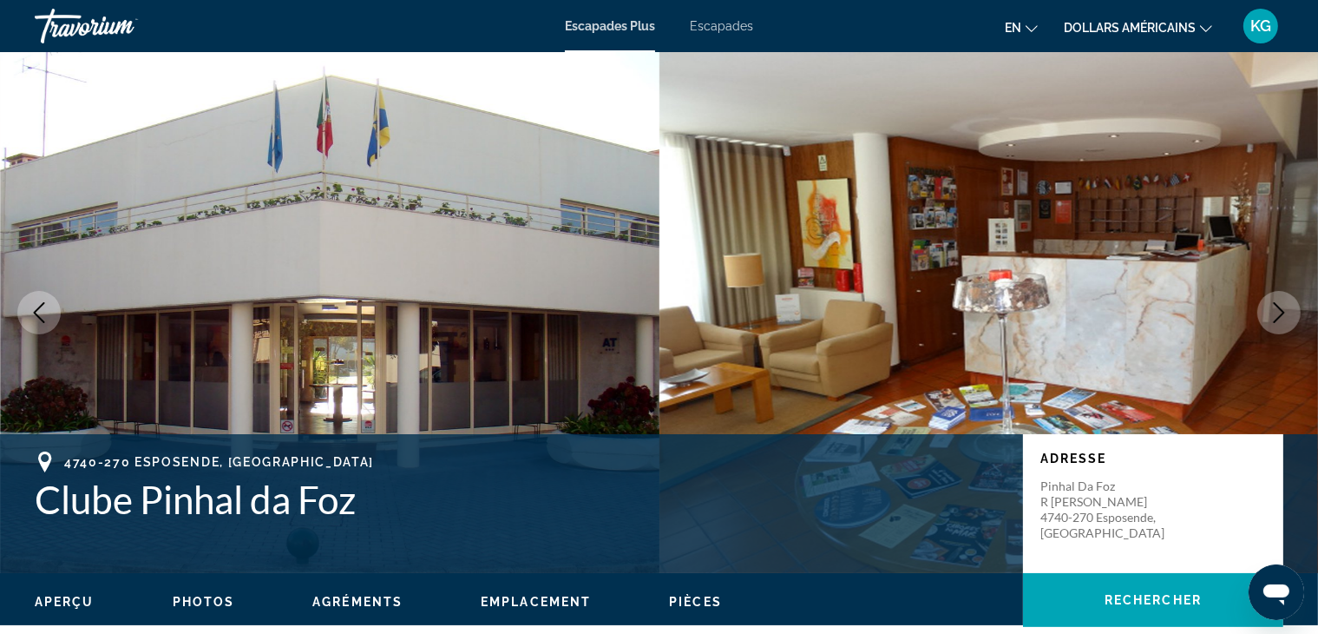
click at [1283, 312] on icon "Next image" at bounding box center [1279, 312] width 11 height 21
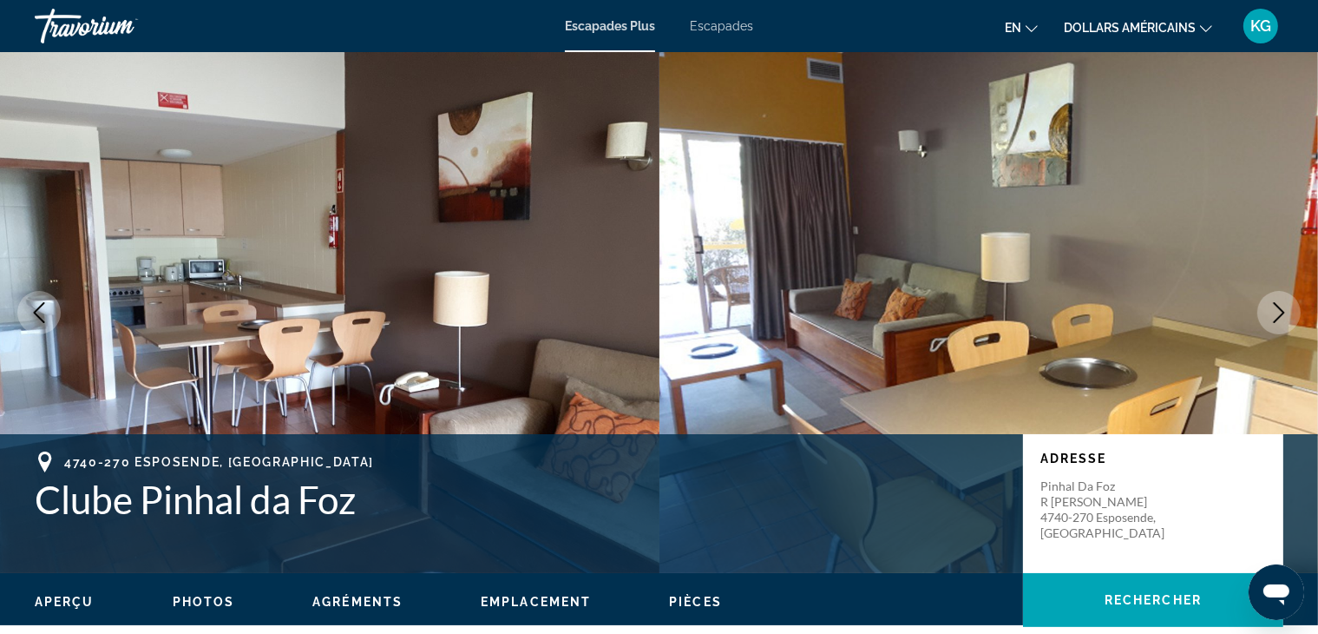
click at [1283, 312] on icon "Next image" at bounding box center [1279, 312] width 11 height 21
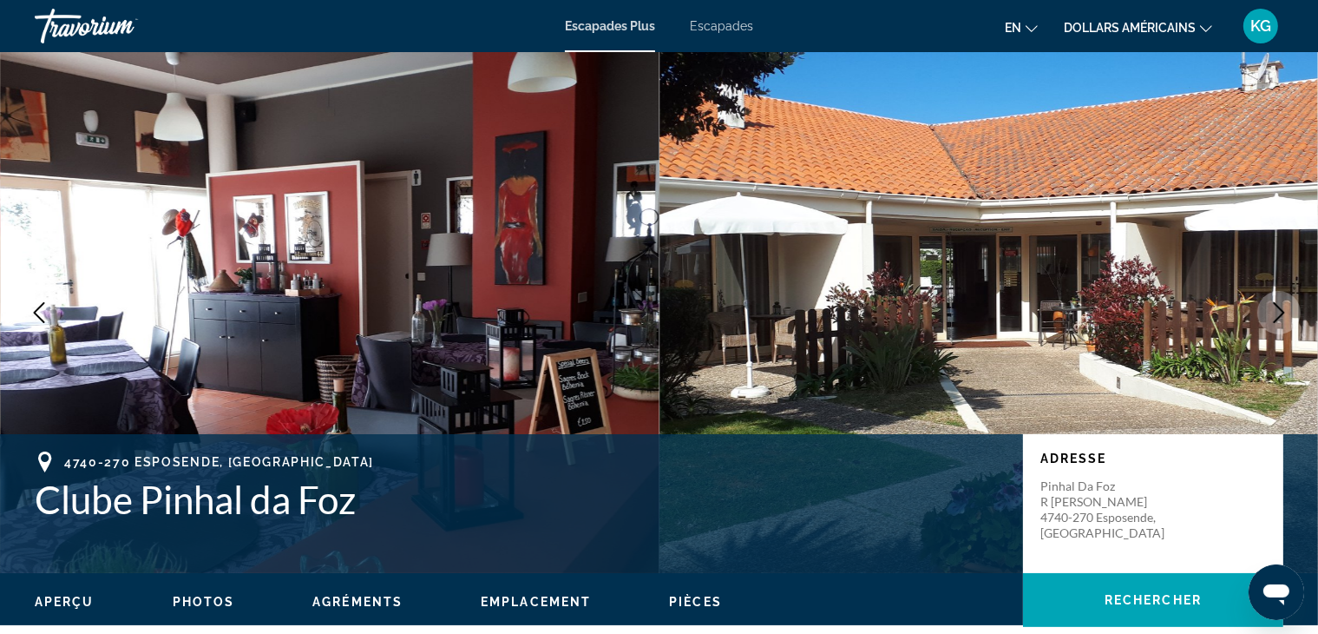
click at [1283, 312] on icon "Next image" at bounding box center [1279, 312] width 11 height 21
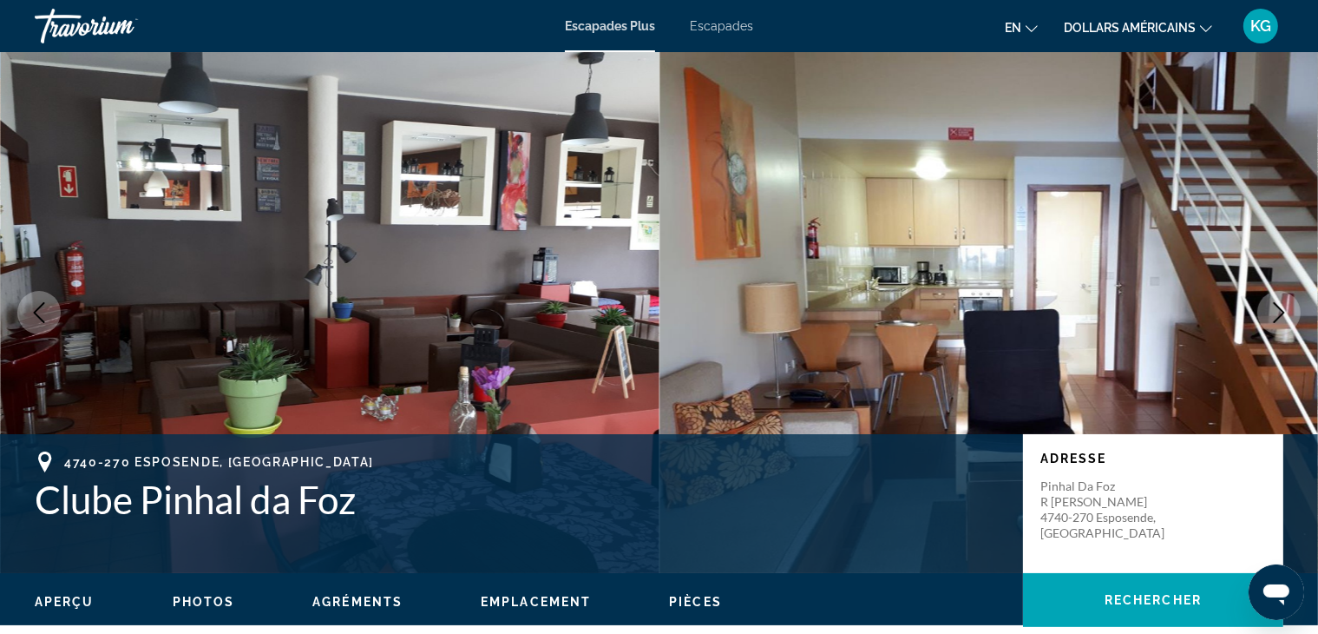
click at [1283, 312] on icon "Next image" at bounding box center [1279, 312] width 11 height 21
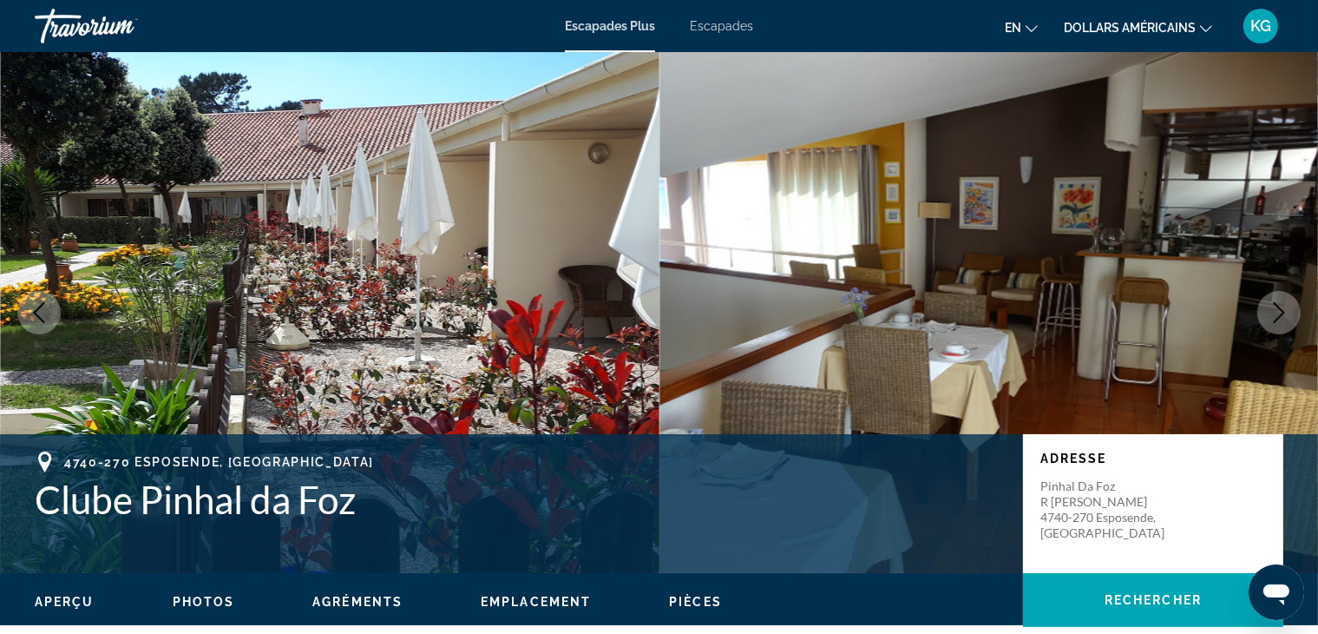
click at [1283, 312] on icon "Next image" at bounding box center [1279, 312] width 11 height 21
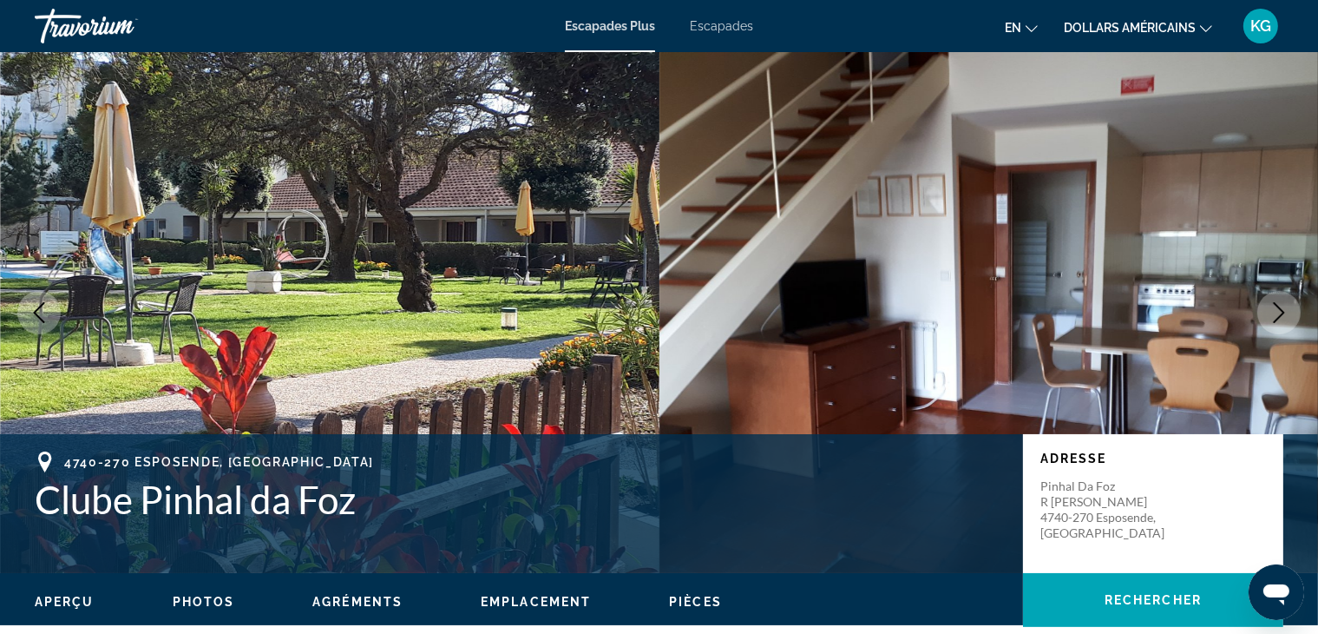
click at [1283, 312] on icon "Next image" at bounding box center [1279, 312] width 11 height 21
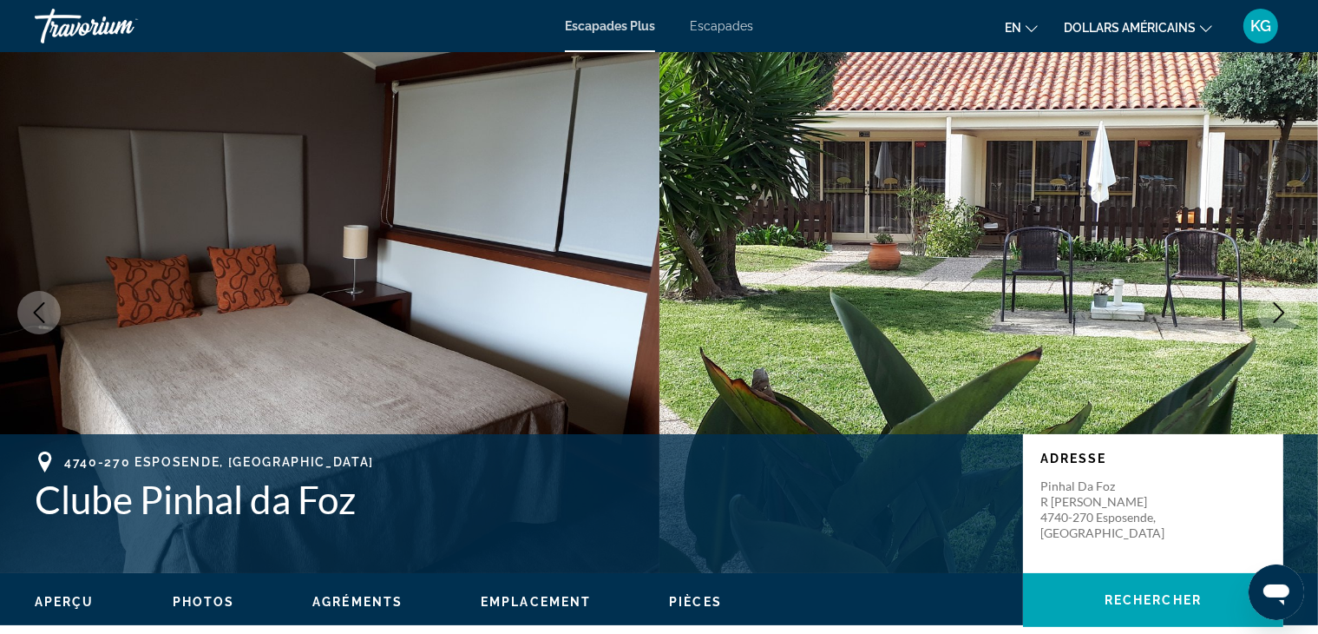
click at [1283, 312] on icon "Next image" at bounding box center [1279, 312] width 11 height 21
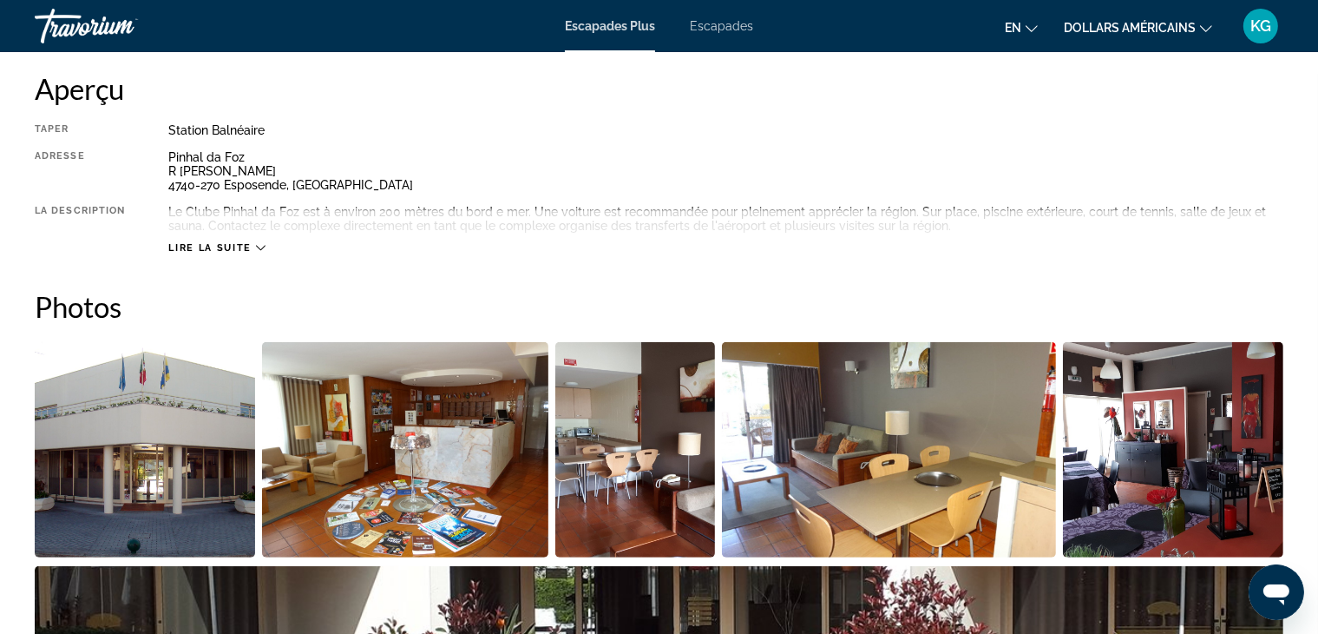
scroll to position [604, 0]
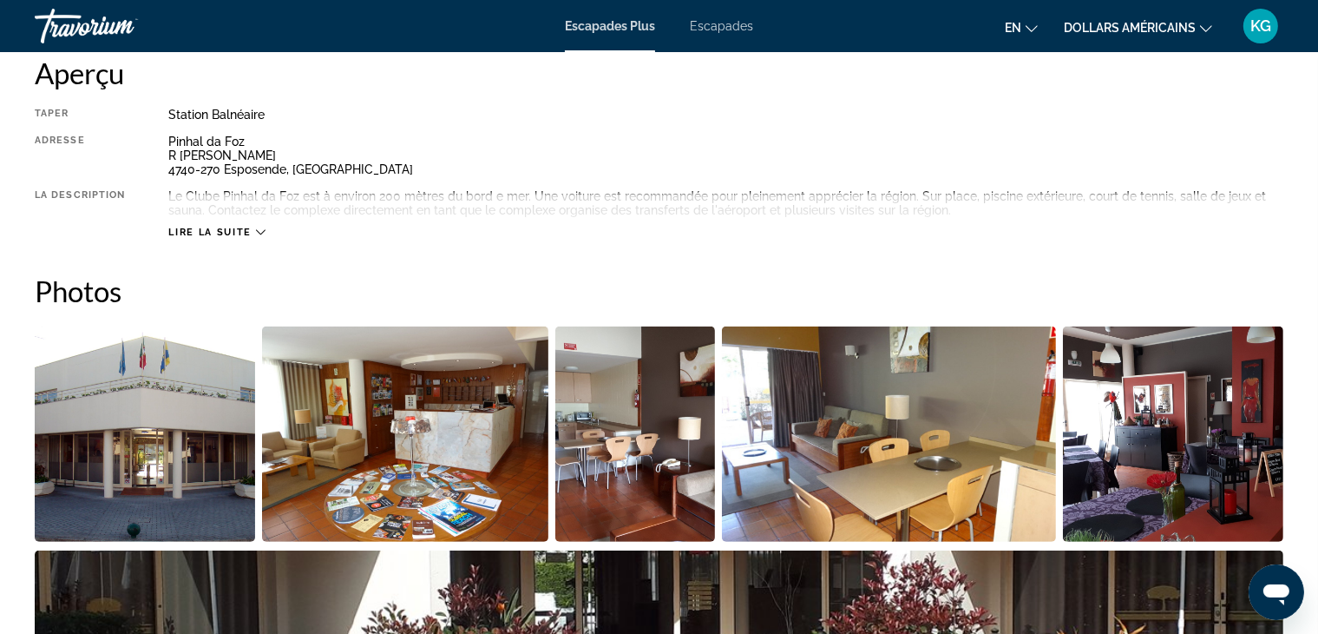
click at [256, 230] on icon "Contenu principal" at bounding box center [261, 232] width 10 height 10
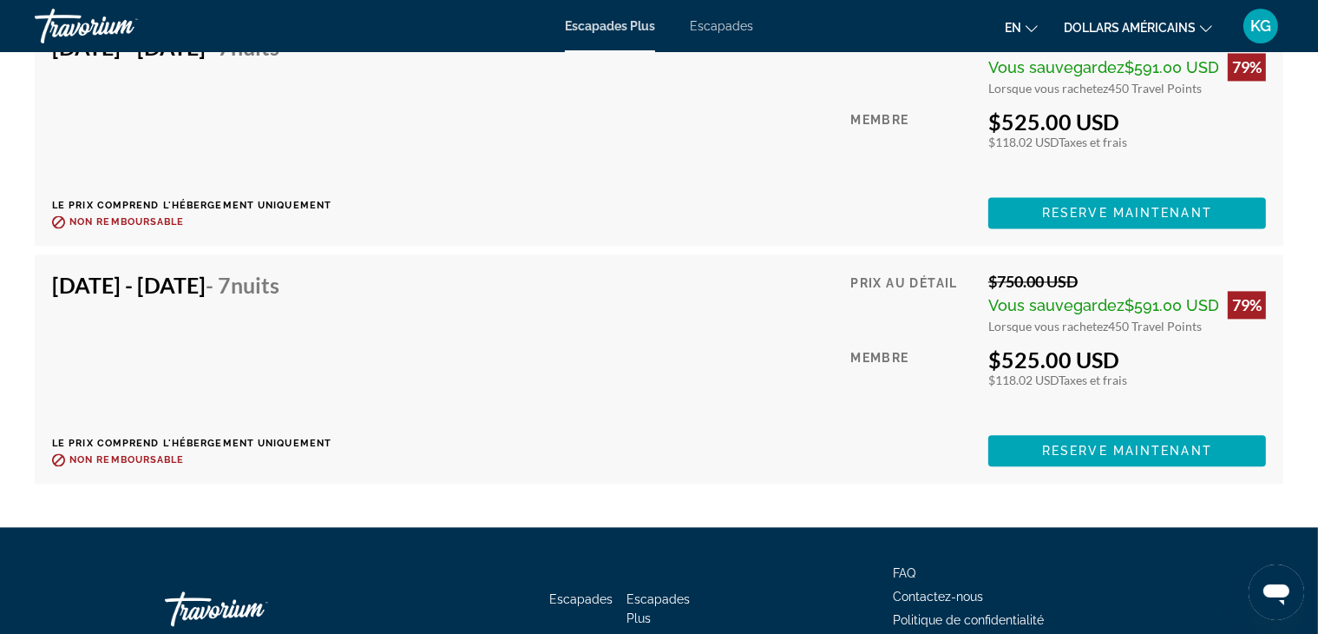
scroll to position [3736, 0]
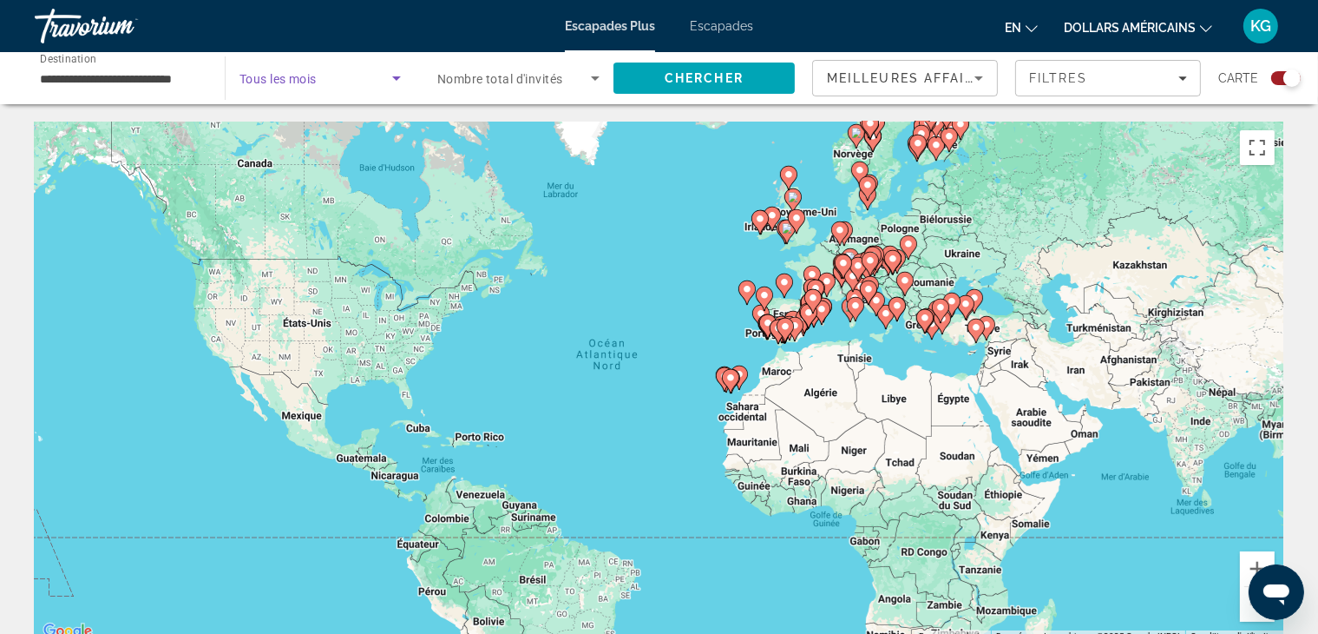
click at [397, 77] on icon "Search widget" at bounding box center [396, 78] width 9 height 4
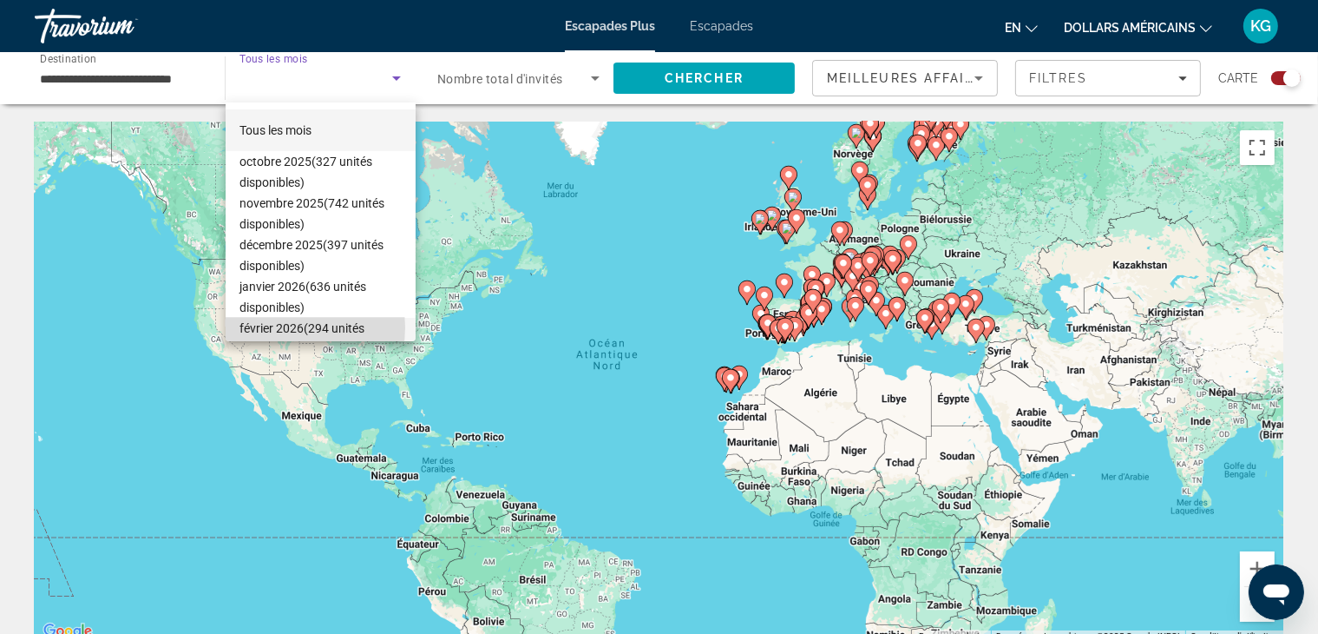
click at [279, 327] on font "février 2026" at bounding box center [272, 328] width 64 height 14
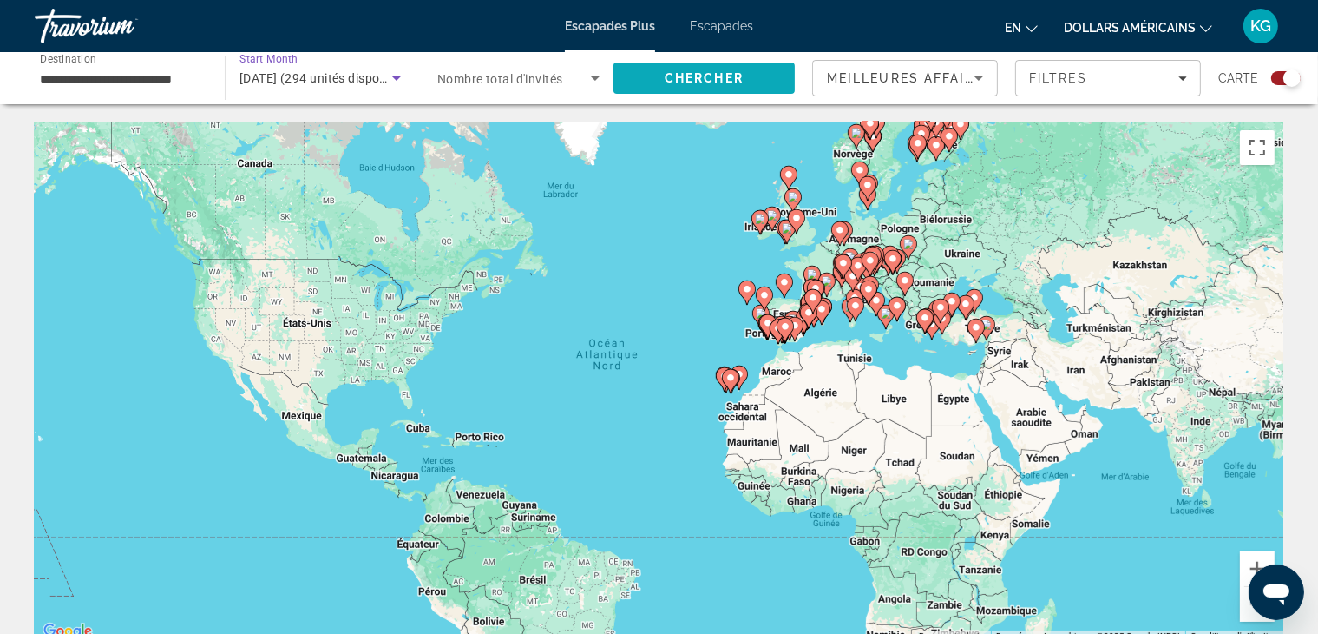
click at [699, 82] on span "Chercher" at bounding box center [704, 78] width 79 height 14
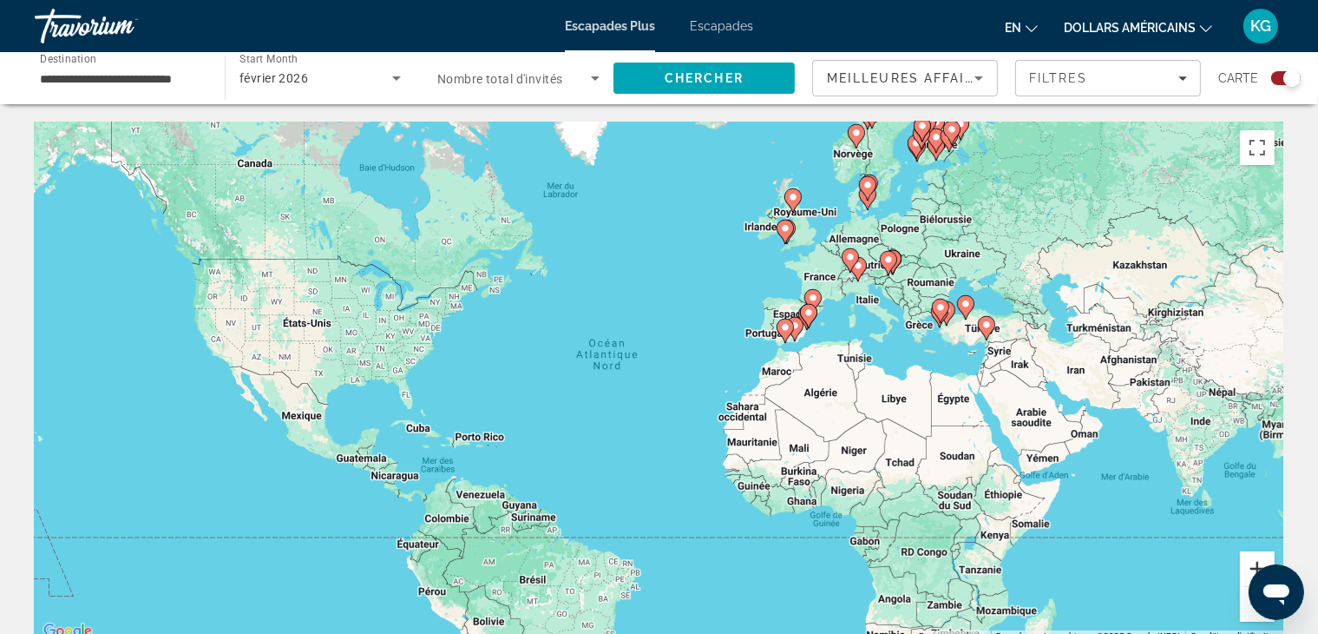
click at [1249, 567] on button "Zoom avant" at bounding box center [1257, 568] width 35 height 35
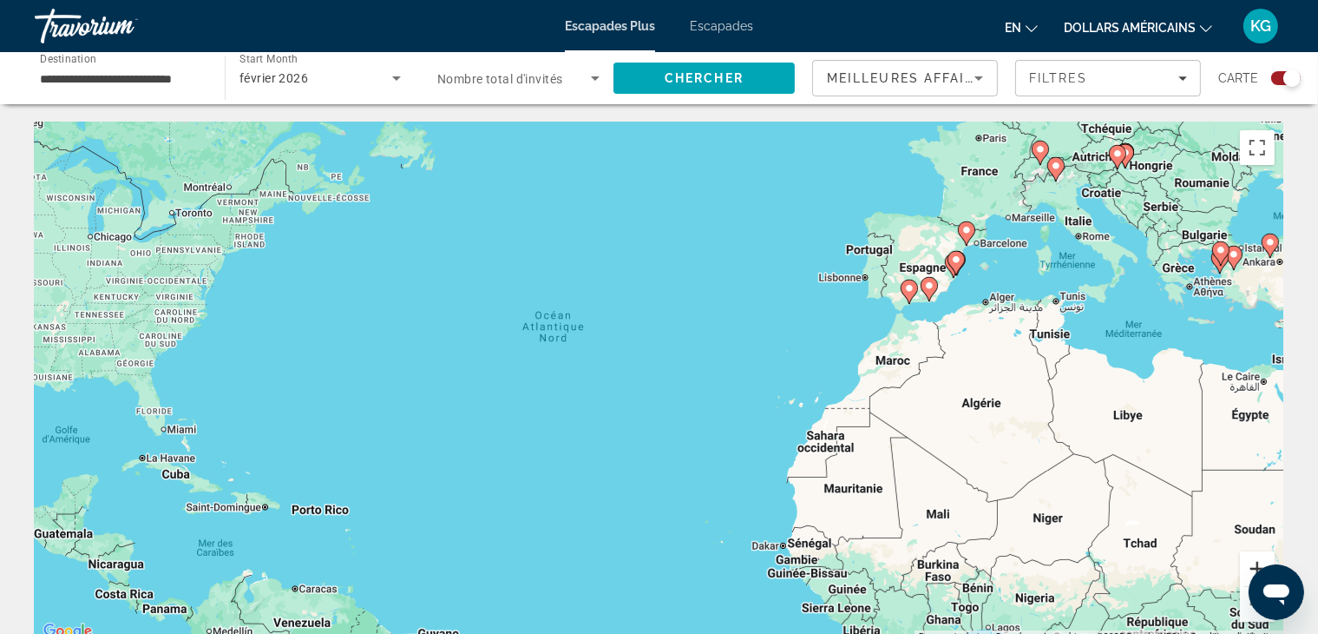
click at [1249, 567] on button "Zoom avant" at bounding box center [1257, 568] width 35 height 35
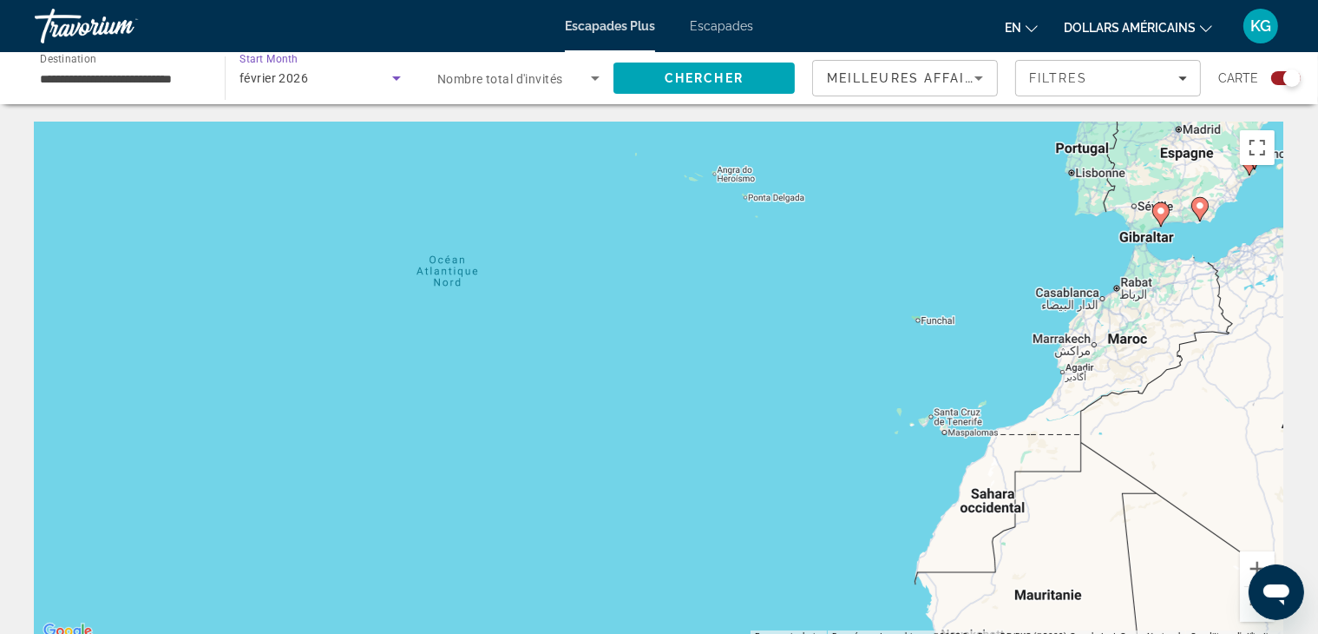
click at [396, 77] on icon "Search widget" at bounding box center [396, 78] width 9 height 4
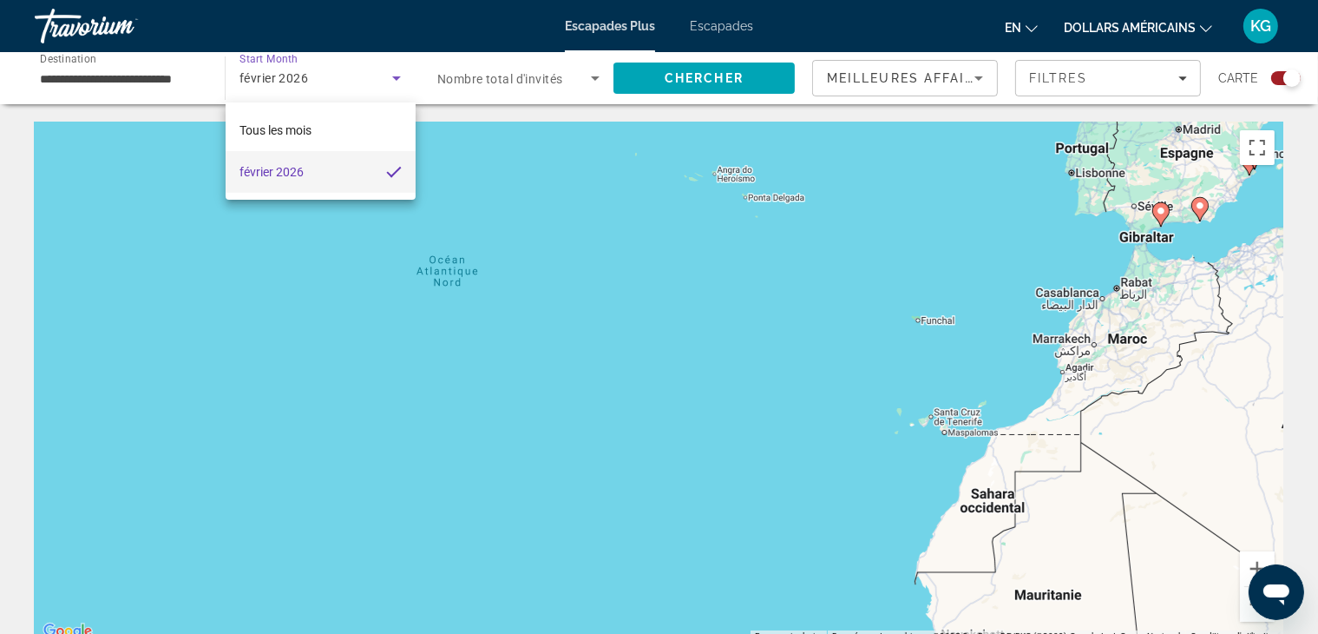
click at [331, 81] on div at bounding box center [659, 317] width 1318 height 634
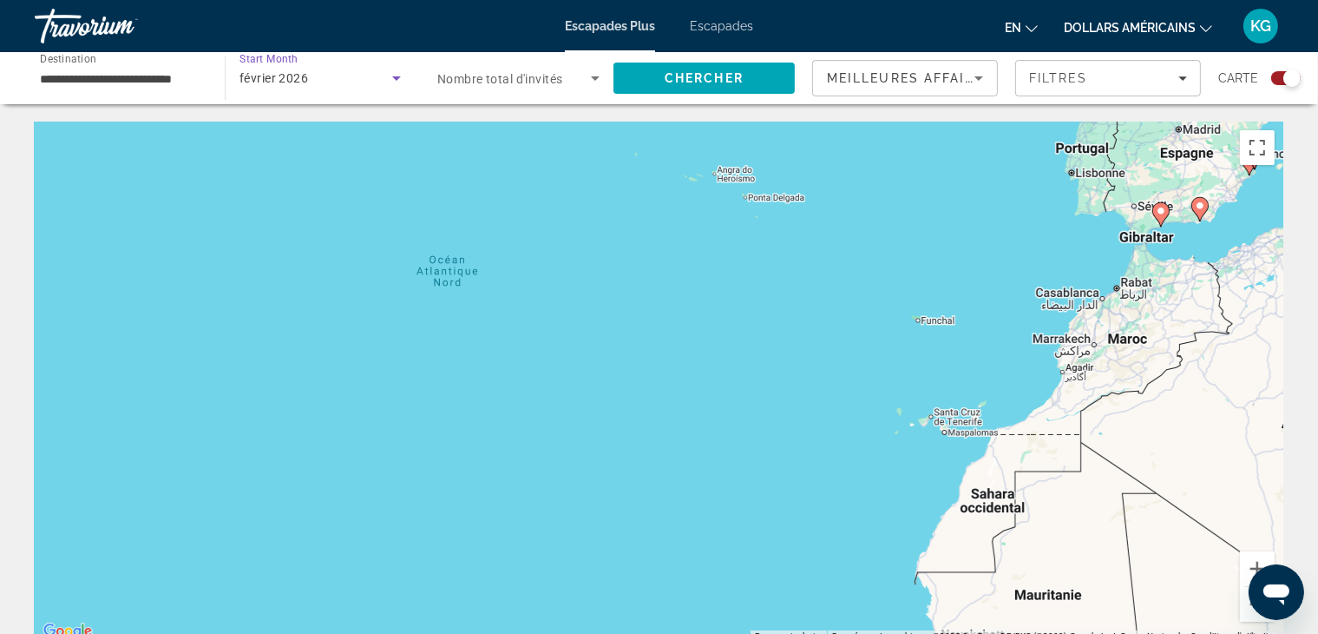
click at [302, 71] on span "février 2026" at bounding box center [274, 78] width 69 height 14
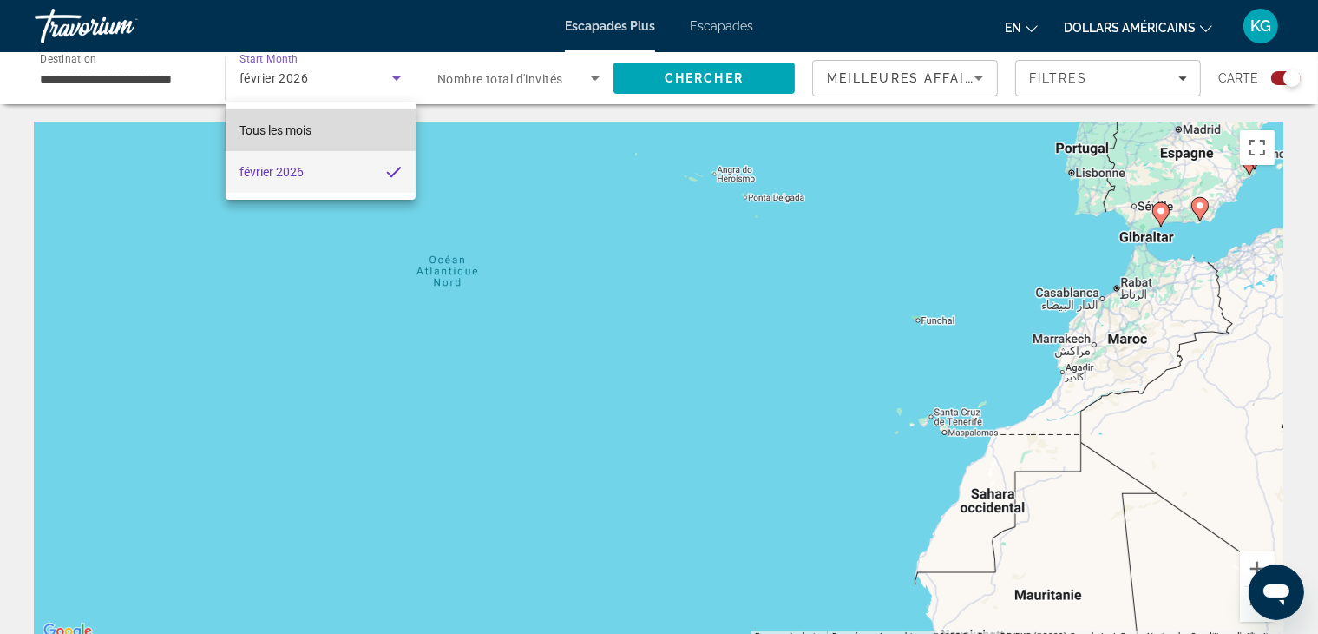
click at [240, 128] on font "Tous les mois" at bounding box center [276, 130] width 72 height 14
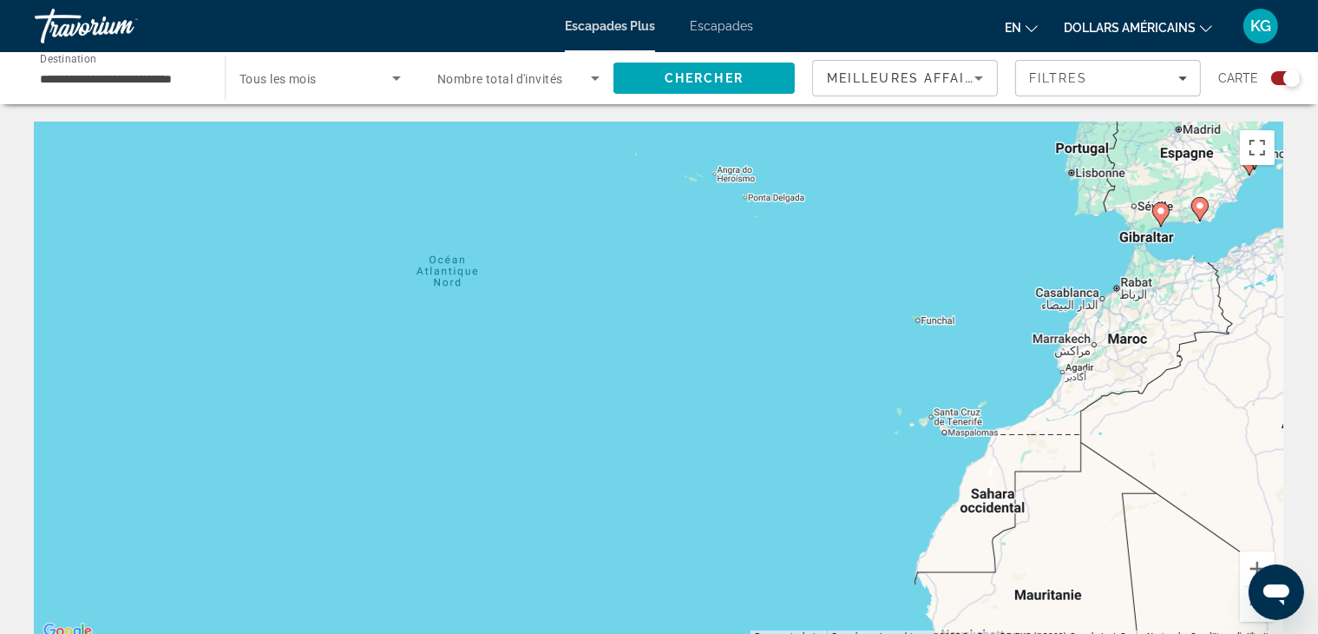
click at [238, 81] on div "Start Month Tous les mois" at bounding box center [320, 78] width 189 height 49
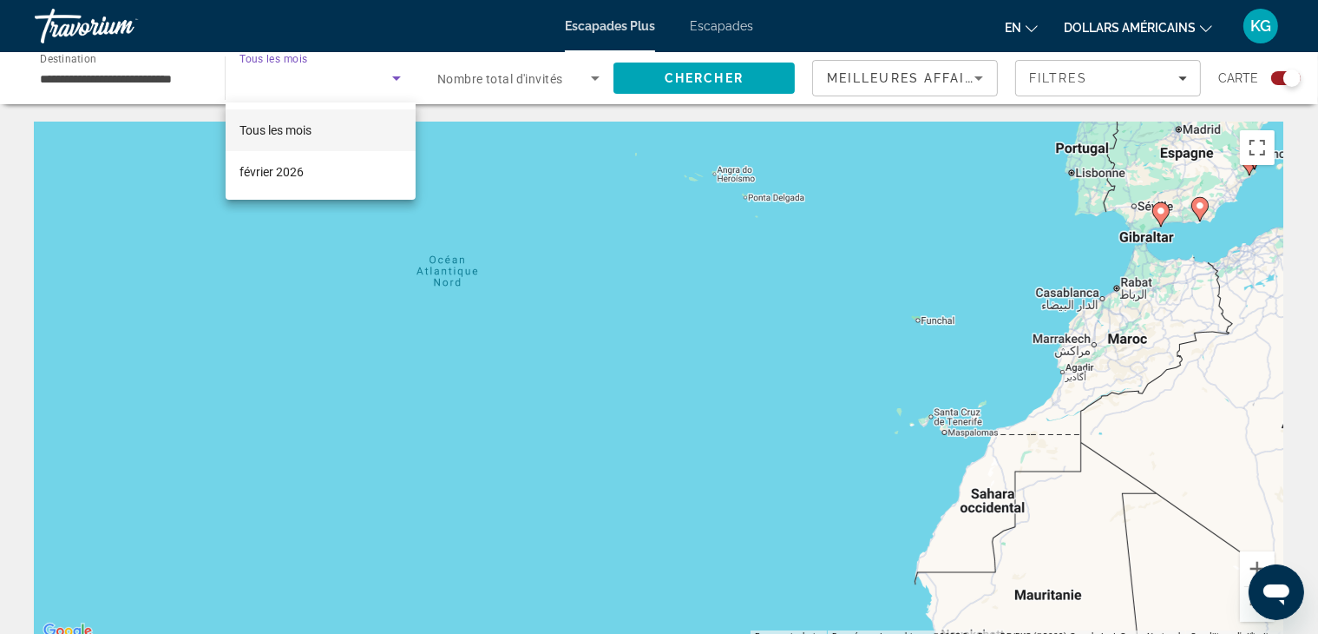
click at [283, 80] on div at bounding box center [659, 317] width 1318 height 634
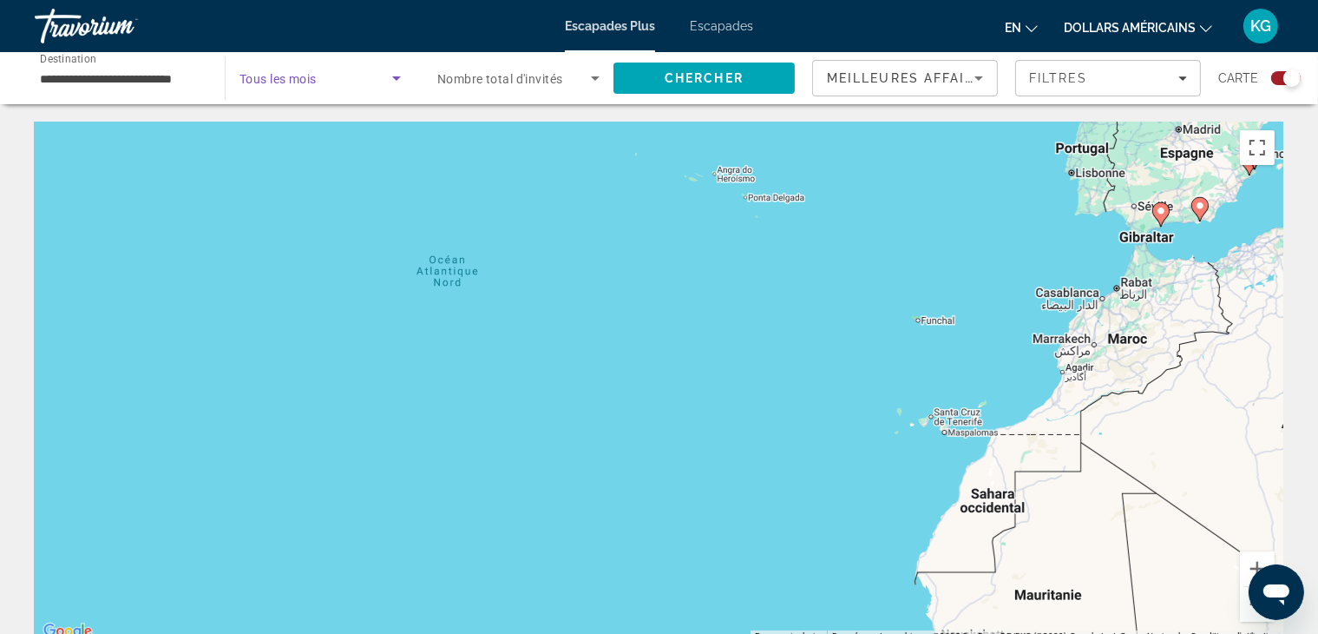
click at [398, 76] on icon "Search widget" at bounding box center [396, 78] width 9 height 4
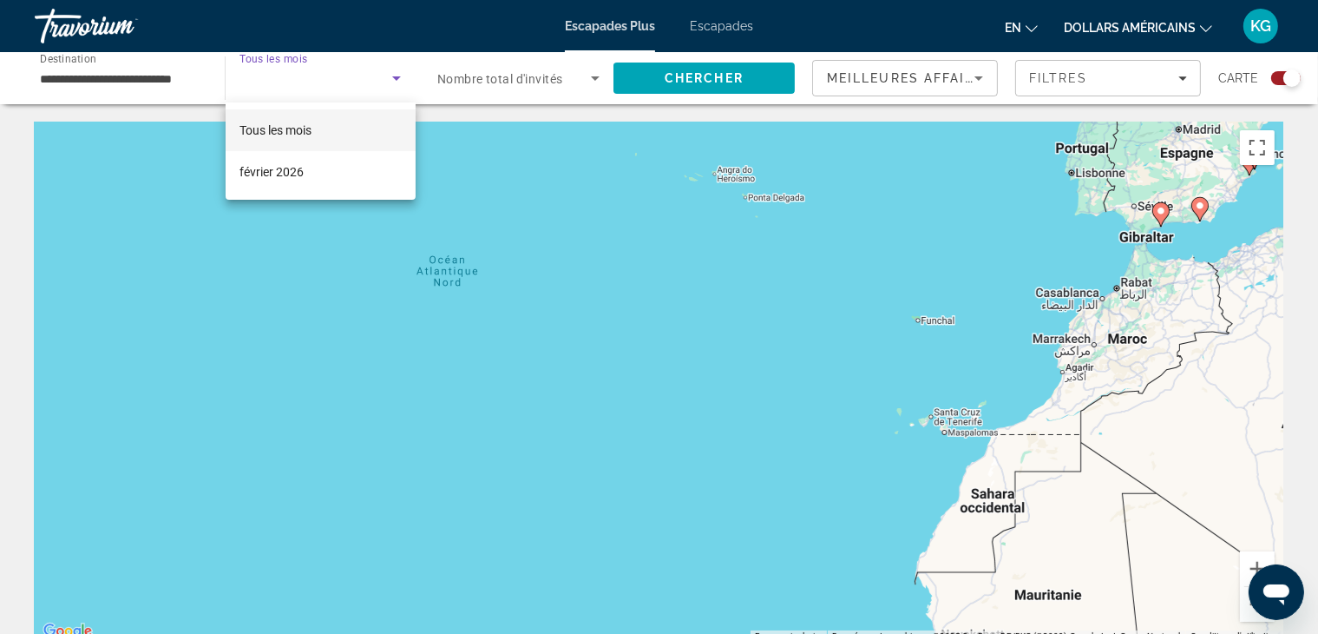
click at [398, 76] on div at bounding box center [659, 317] width 1318 height 634
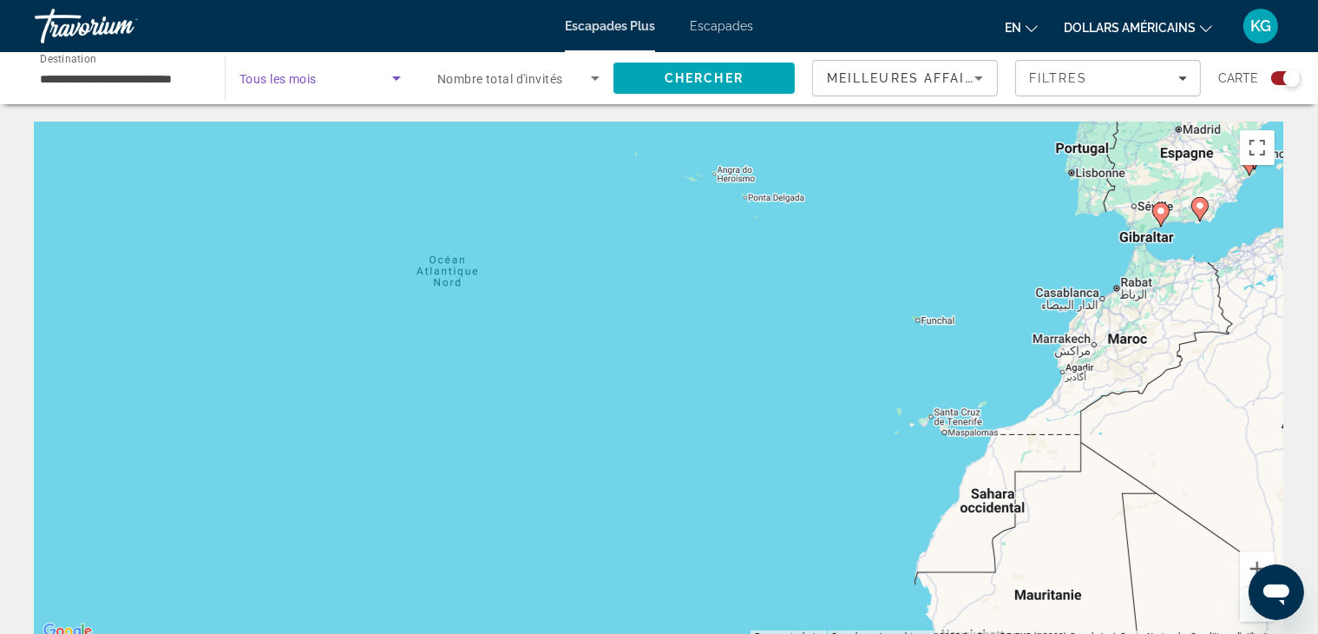
click at [398, 76] on icon "Search widget" at bounding box center [396, 78] width 9 height 4
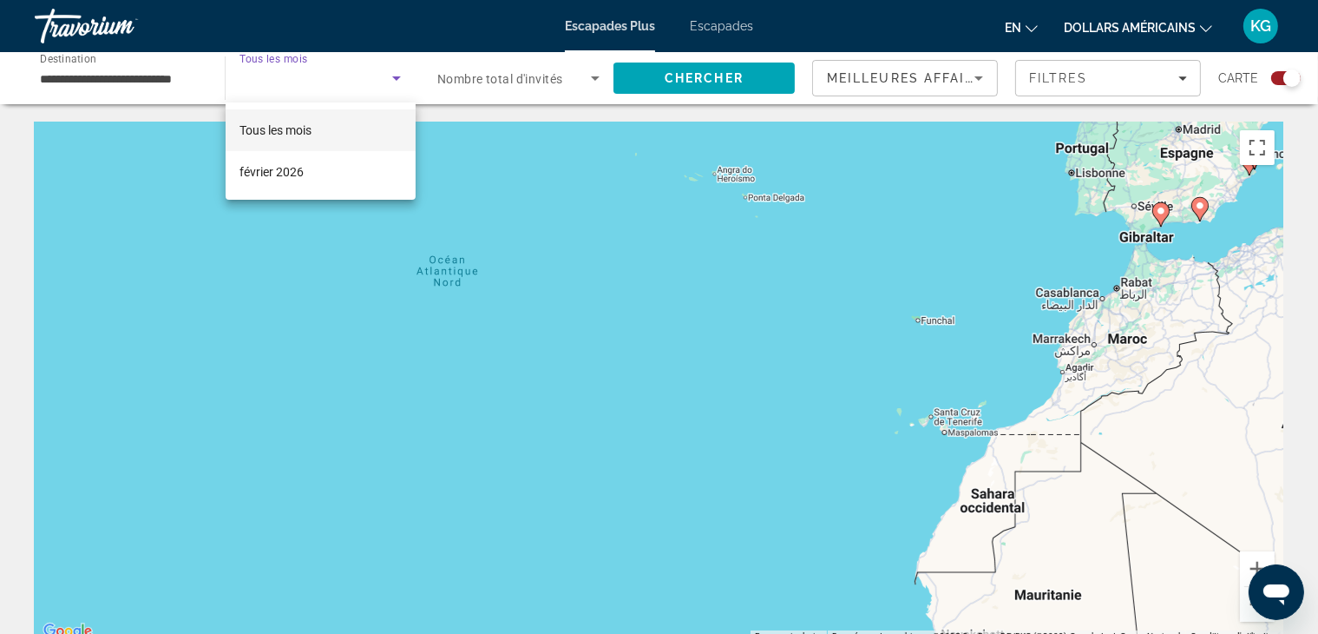
click at [279, 84] on div at bounding box center [659, 317] width 1318 height 634
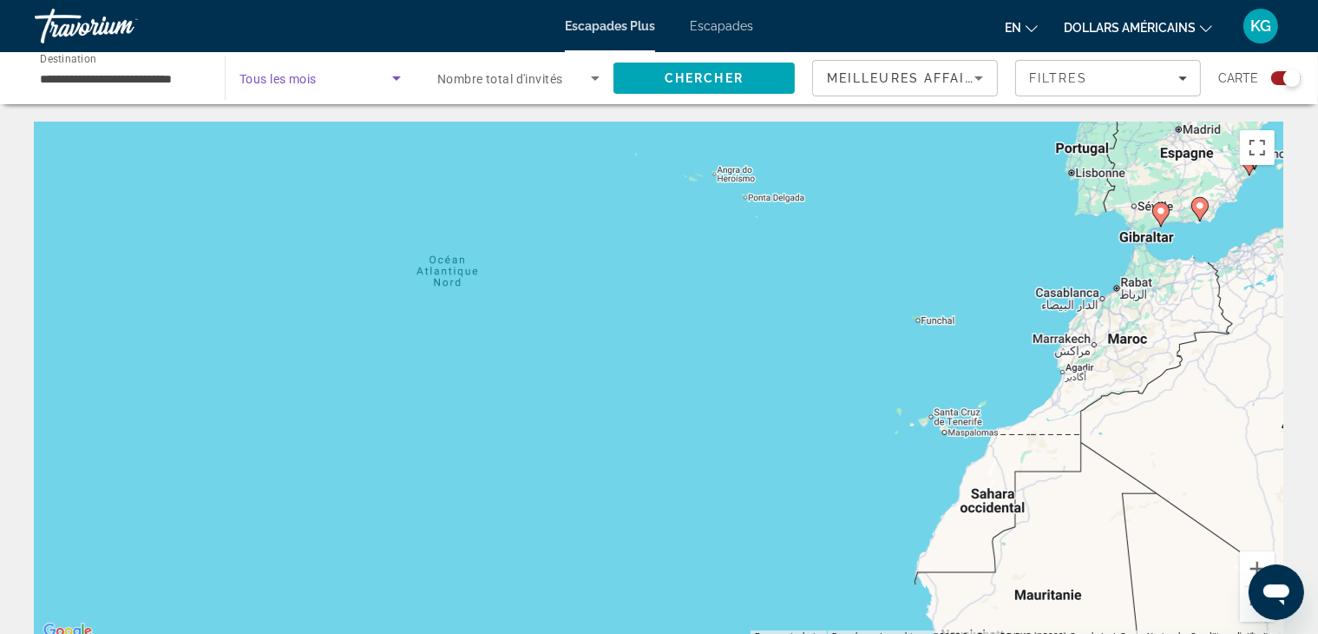
click at [393, 77] on icon "Search widget" at bounding box center [396, 78] width 21 height 21
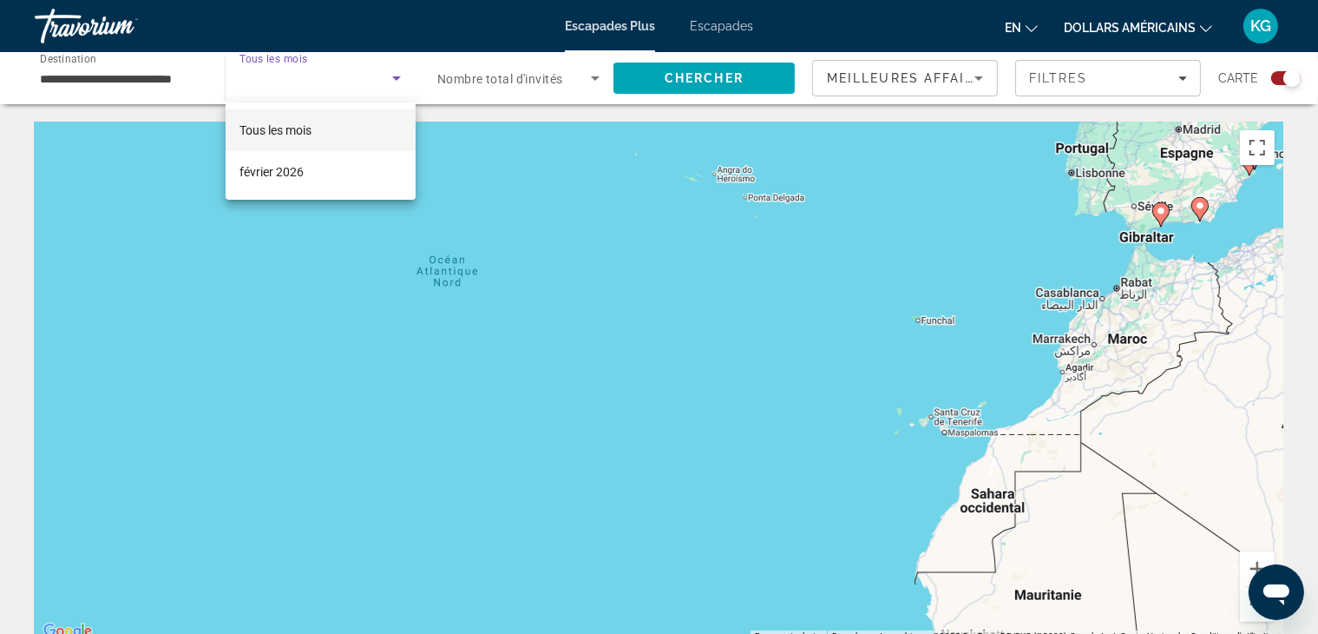
click at [594, 76] on div at bounding box center [659, 317] width 1318 height 634
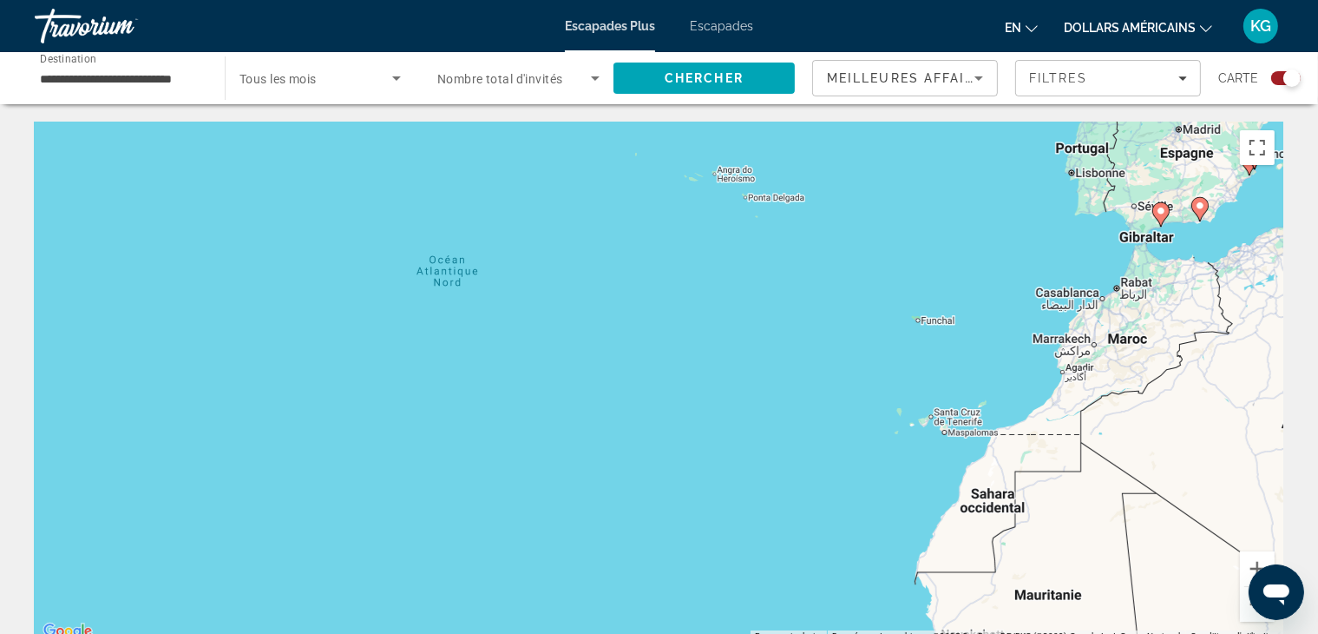
click at [593, 74] on icon "Search widget" at bounding box center [595, 78] width 21 height 21
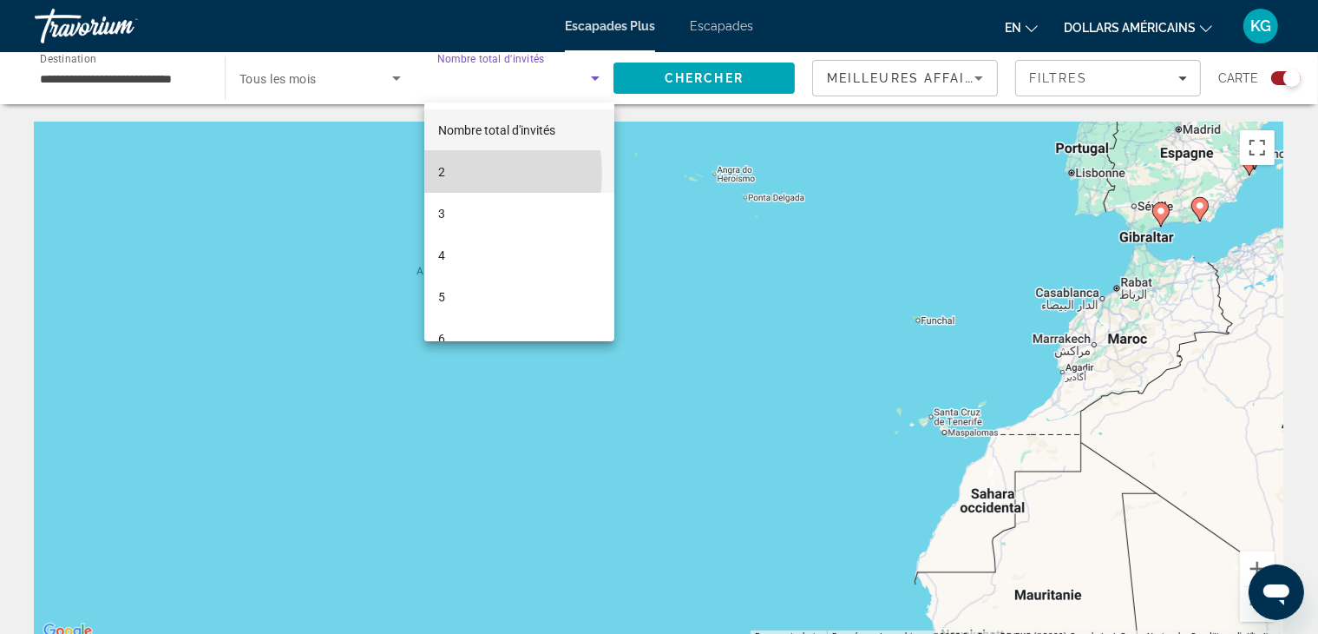
click at [458, 173] on mat-option "2" at bounding box center [519, 172] width 190 height 42
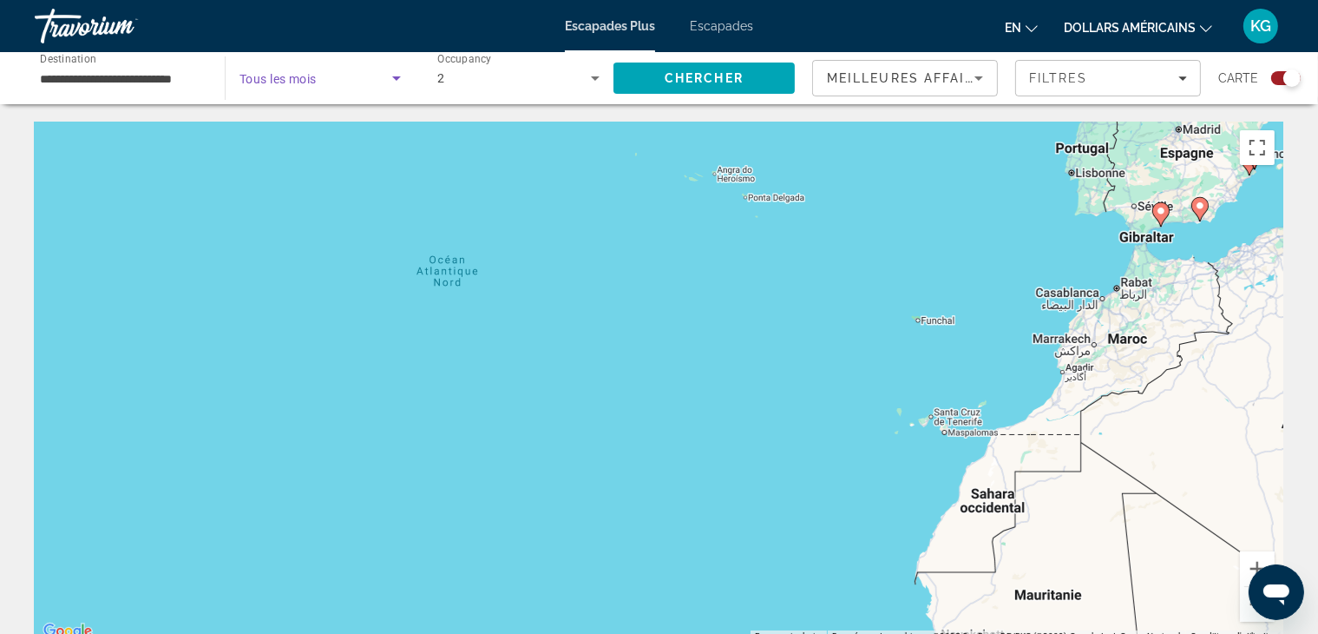
click at [399, 77] on icon "Search widget" at bounding box center [396, 78] width 9 height 4
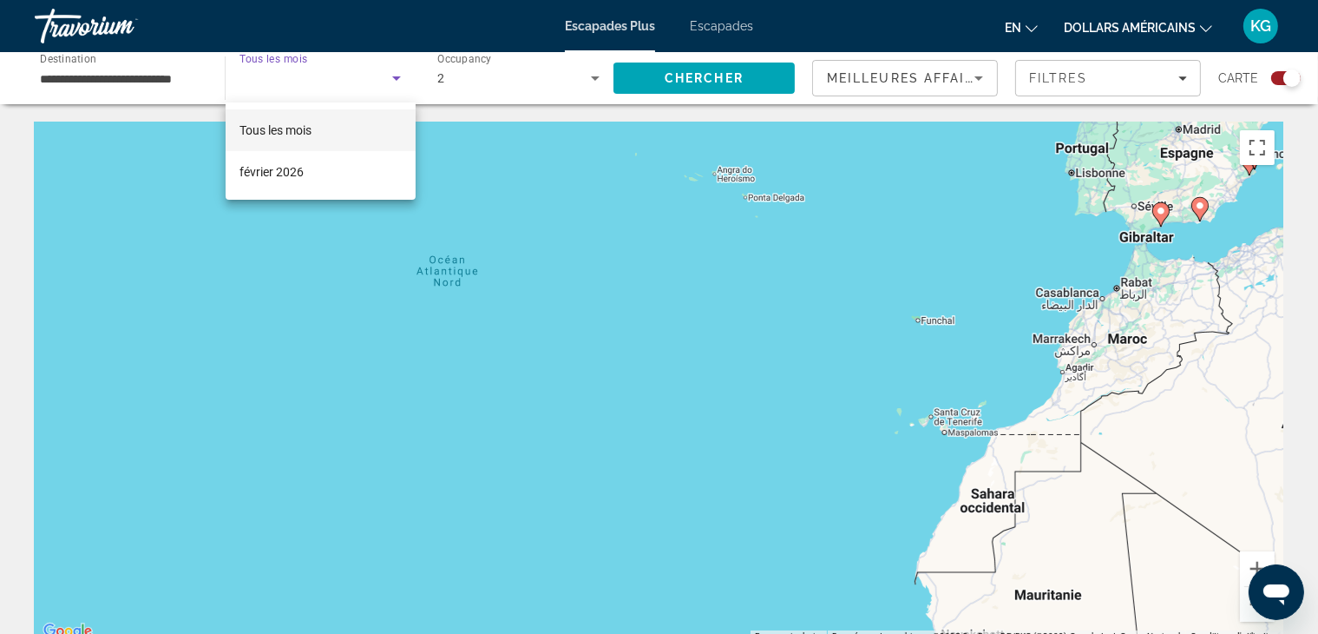
click at [399, 77] on div at bounding box center [659, 317] width 1318 height 634
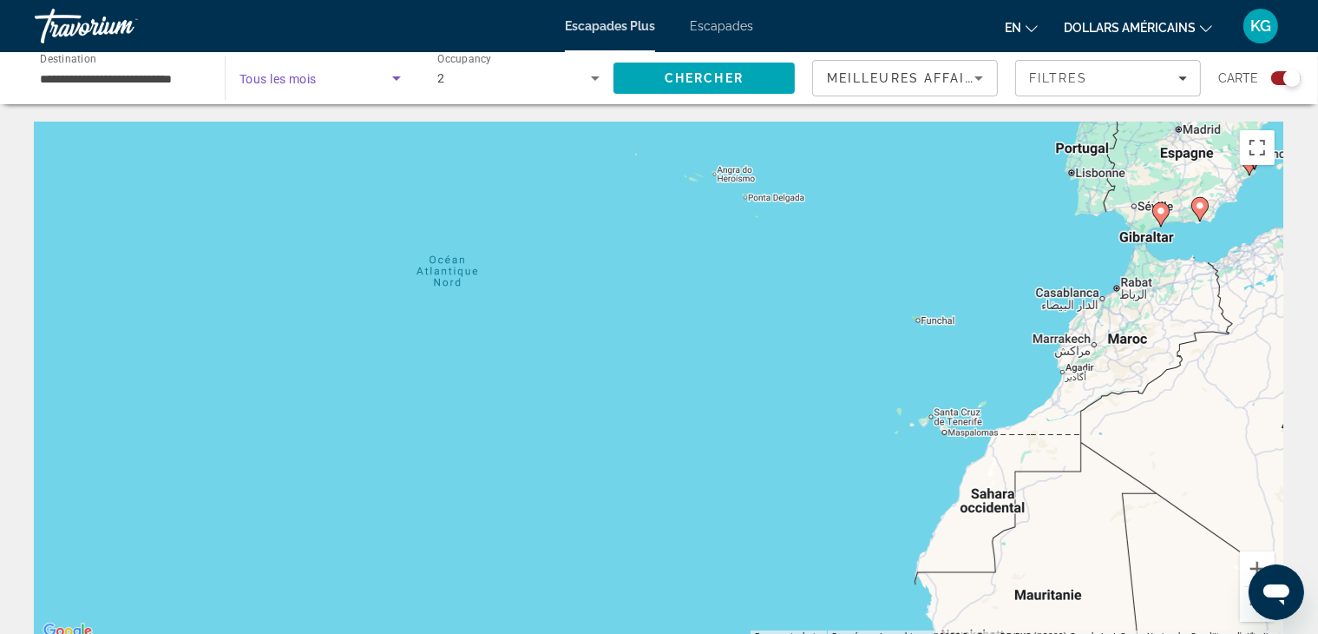
click at [399, 77] on icon "Search widget" at bounding box center [396, 78] width 9 height 4
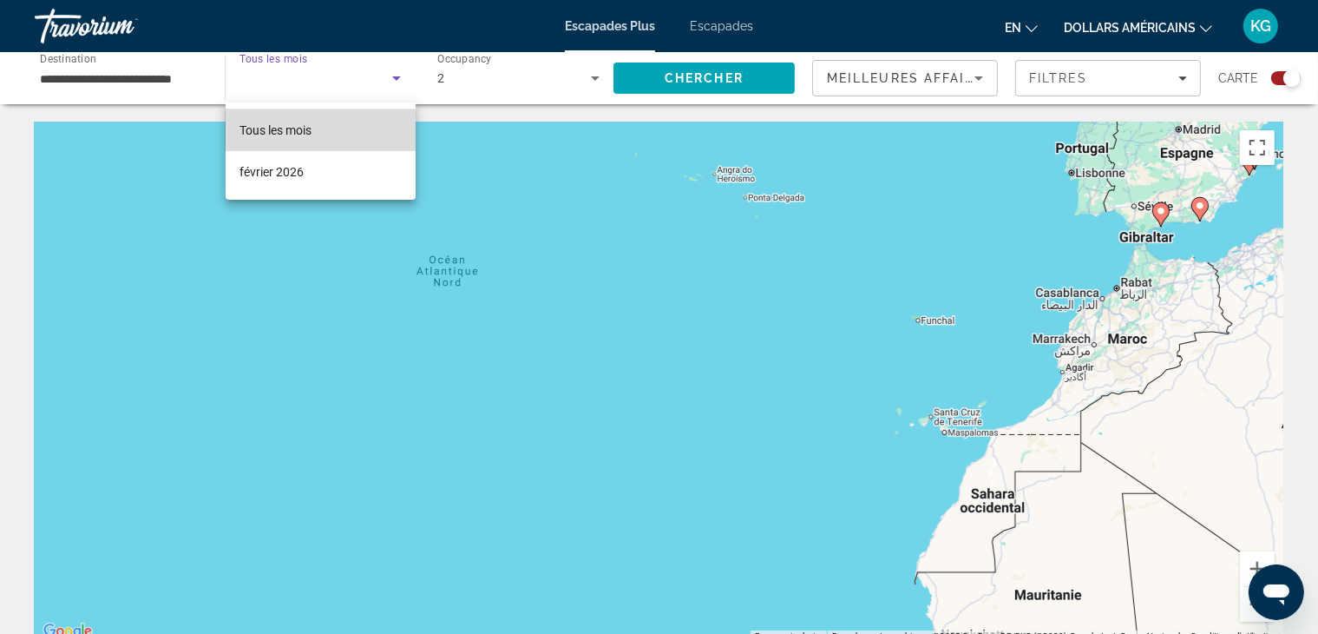
click at [282, 130] on font "Tous les mois" at bounding box center [276, 130] width 72 height 14
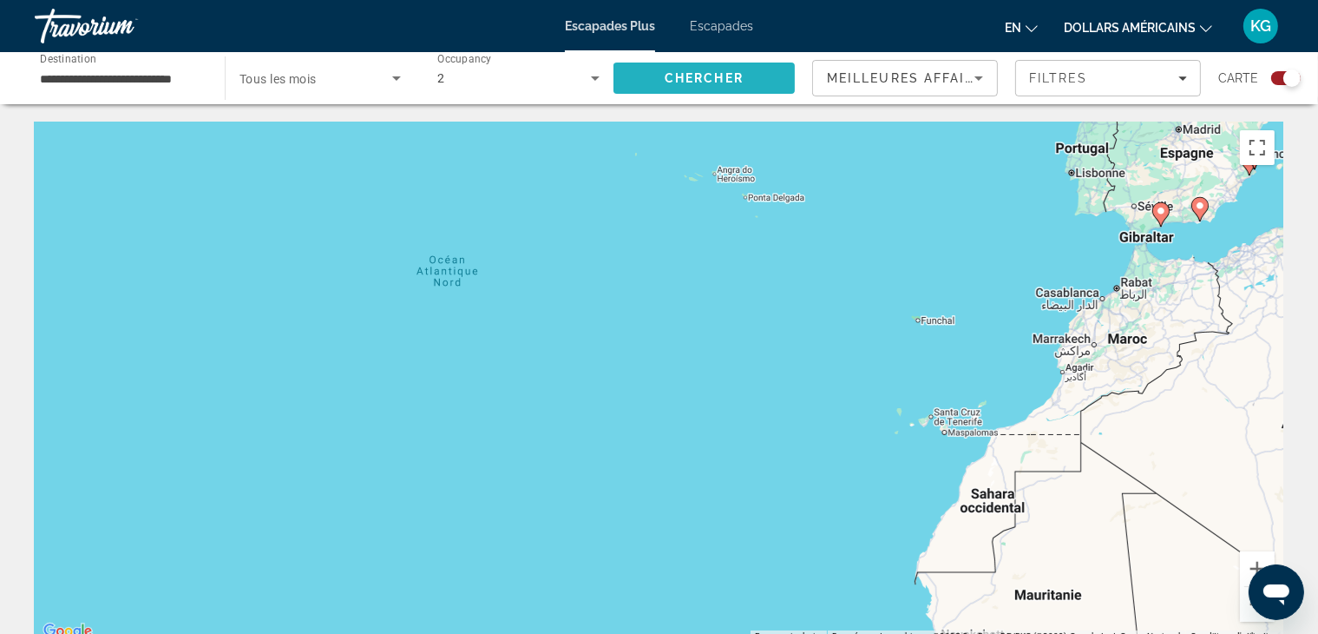
click at [719, 78] on span "Chercher" at bounding box center [704, 78] width 79 height 14
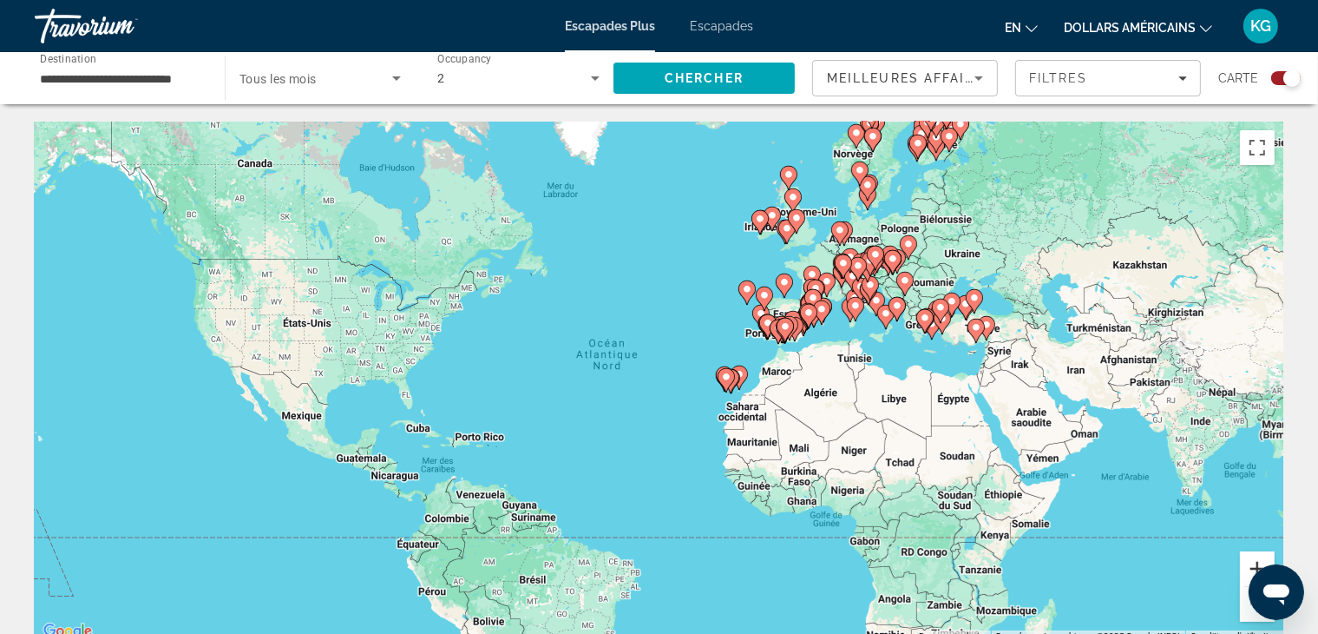
click at [1246, 567] on button "Zoom avant" at bounding box center [1257, 568] width 35 height 35
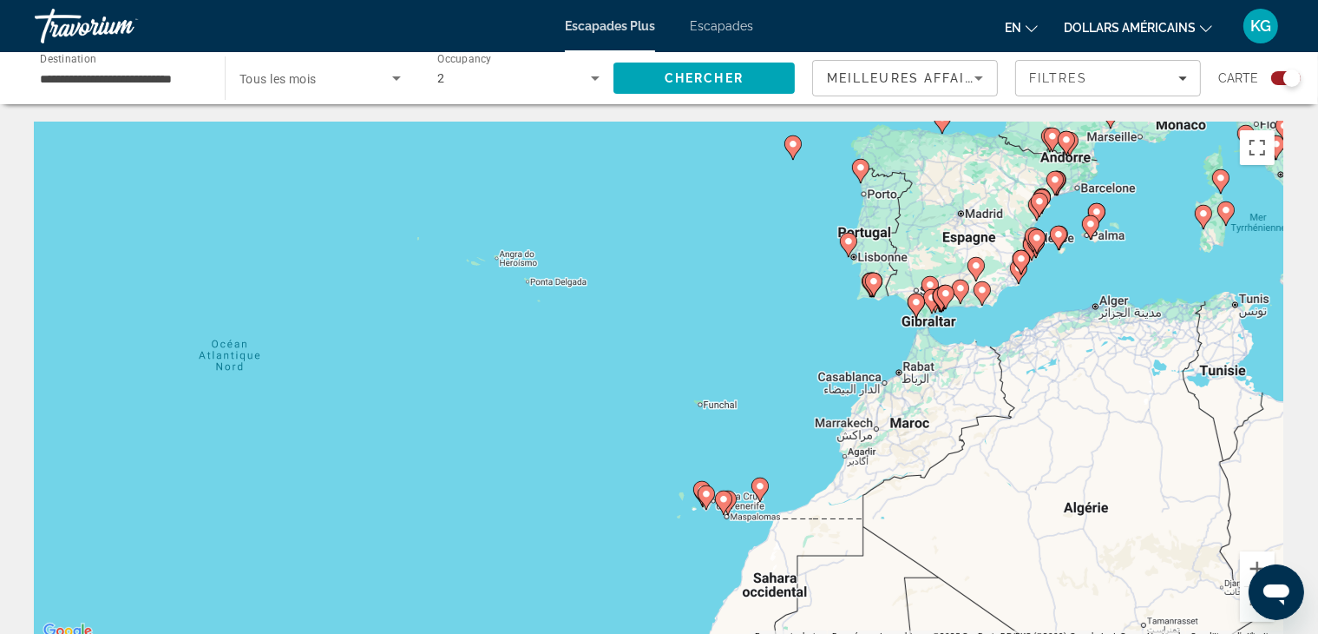
drag, startPoint x: 902, startPoint y: 258, endPoint x: 751, endPoint y: 322, distance: 164.1
click at [751, 322] on div "Pour activer le glissement avec le clavier, appuyez sur Alt+Entrée. Une fois ce…" at bounding box center [659, 382] width 1249 height 521
click at [862, 178] on icon "Contenu principal" at bounding box center [860, 171] width 16 height 23
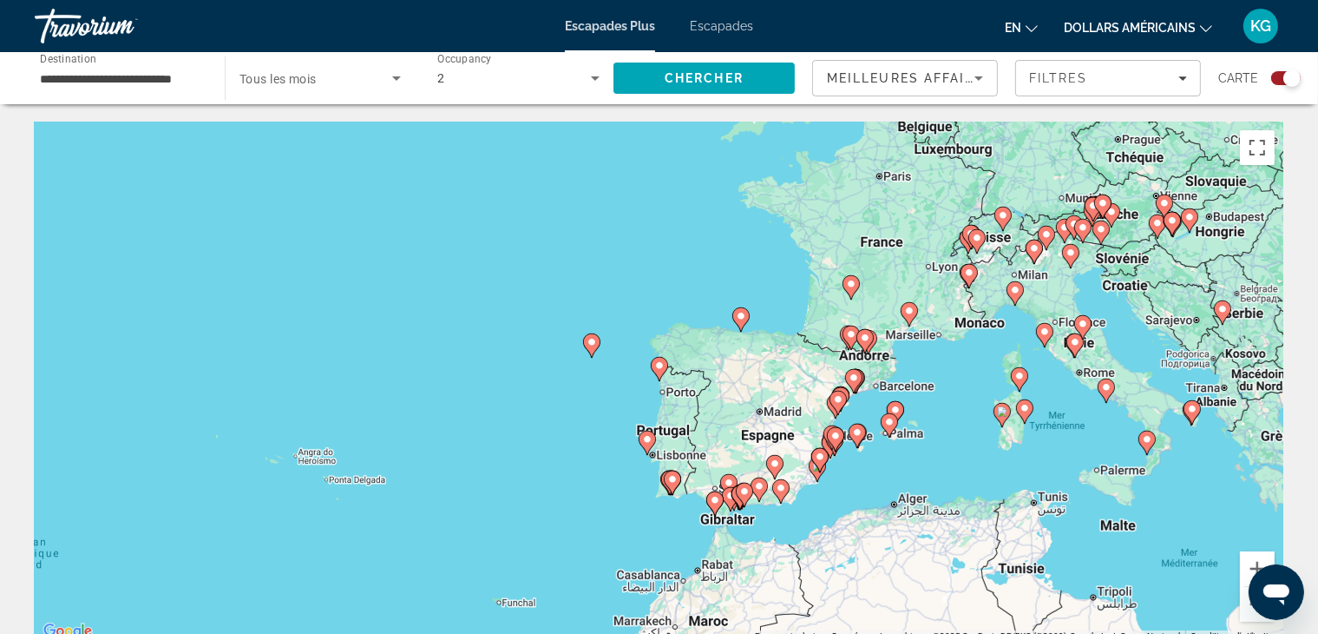
click at [659, 366] on image "Contenu principal" at bounding box center [659, 365] width 10 height 10
type input "**********"
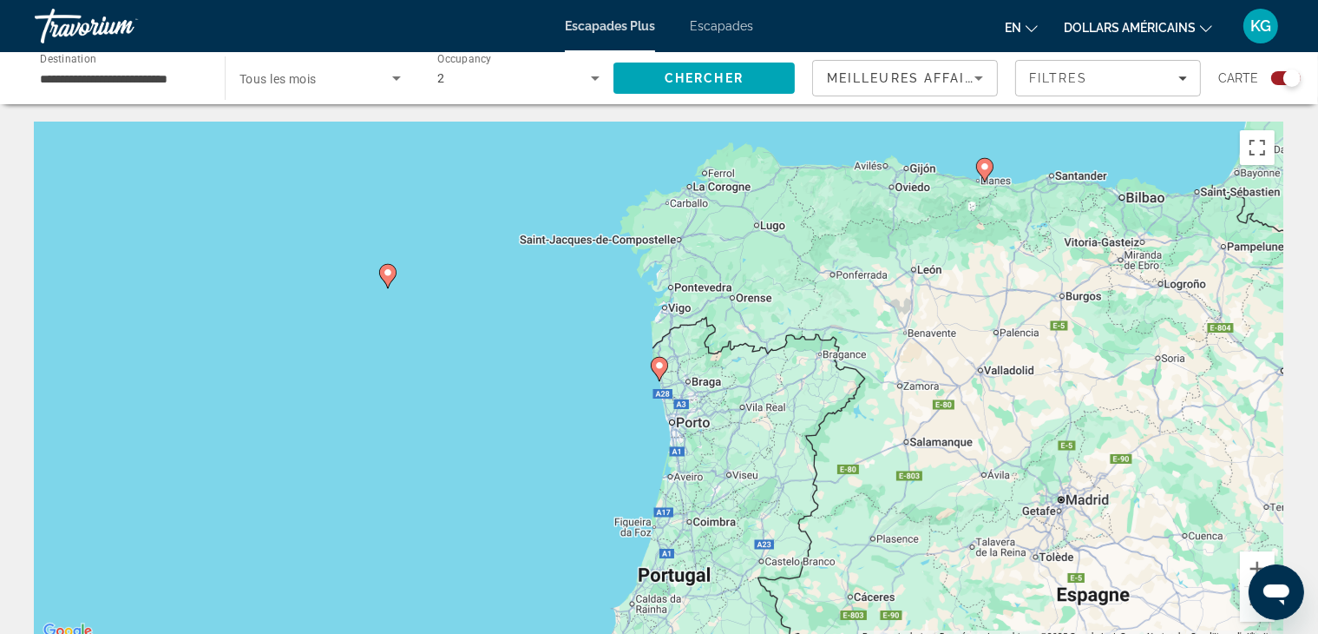
click at [659, 366] on image "Contenu principal" at bounding box center [659, 365] width 10 height 10
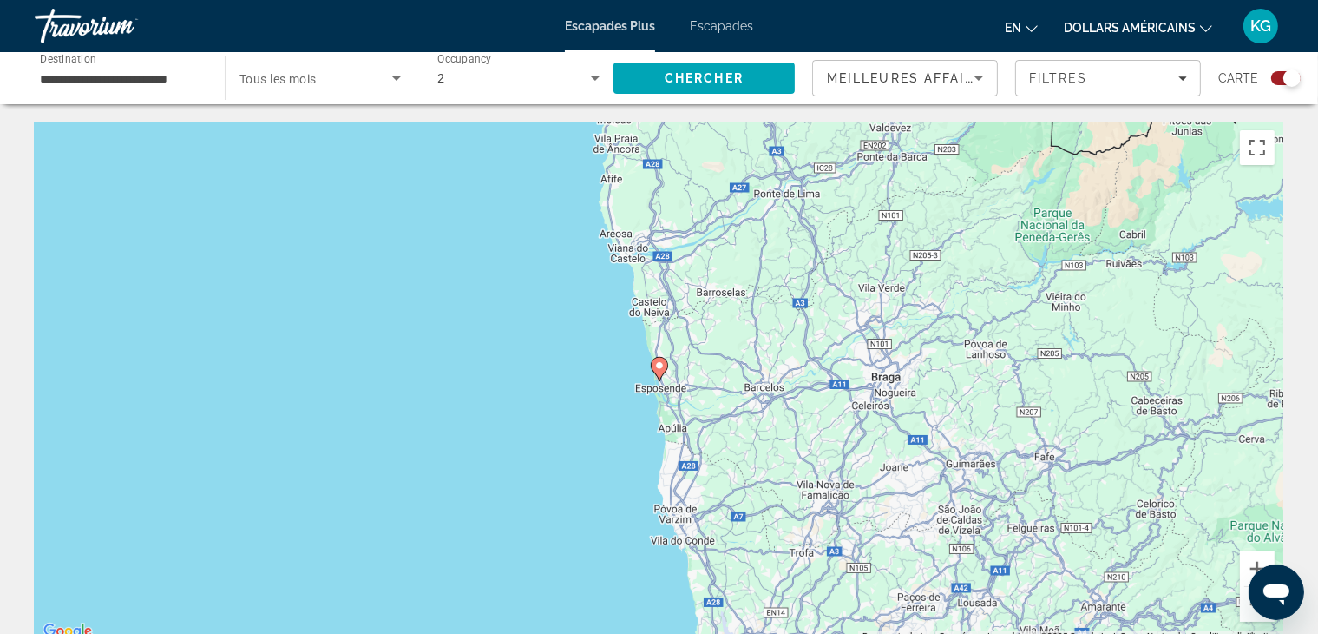
click at [657, 372] on icon "Contenu principal" at bounding box center [659, 369] width 16 height 23
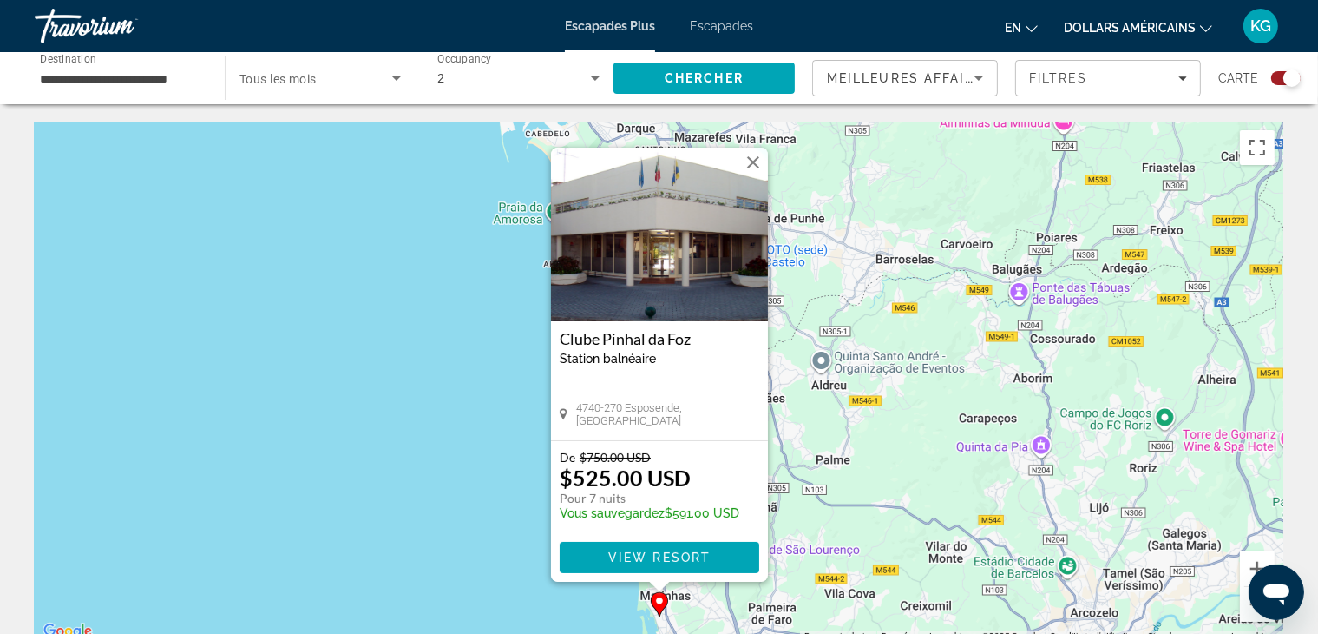
click at [644, 297] on img "Contenu principal" at bounding box center [659, 235] width 217 height 174
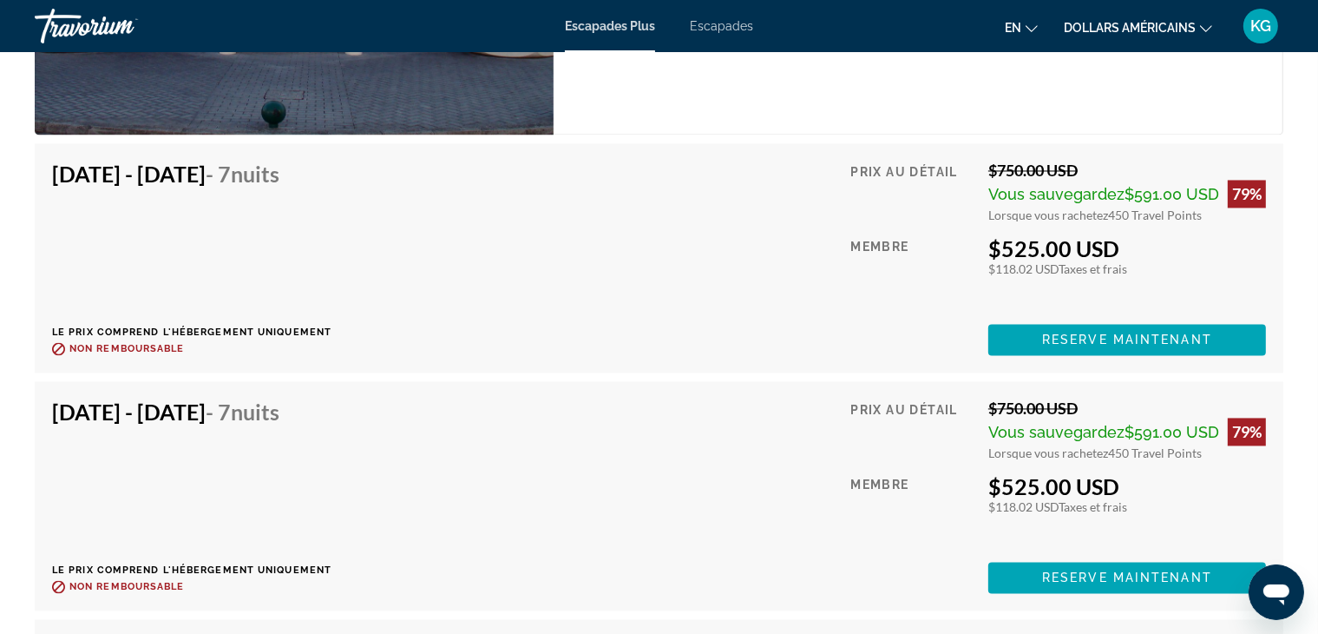
scroll to position [3376, 0]
